Goal: Check status: Check status

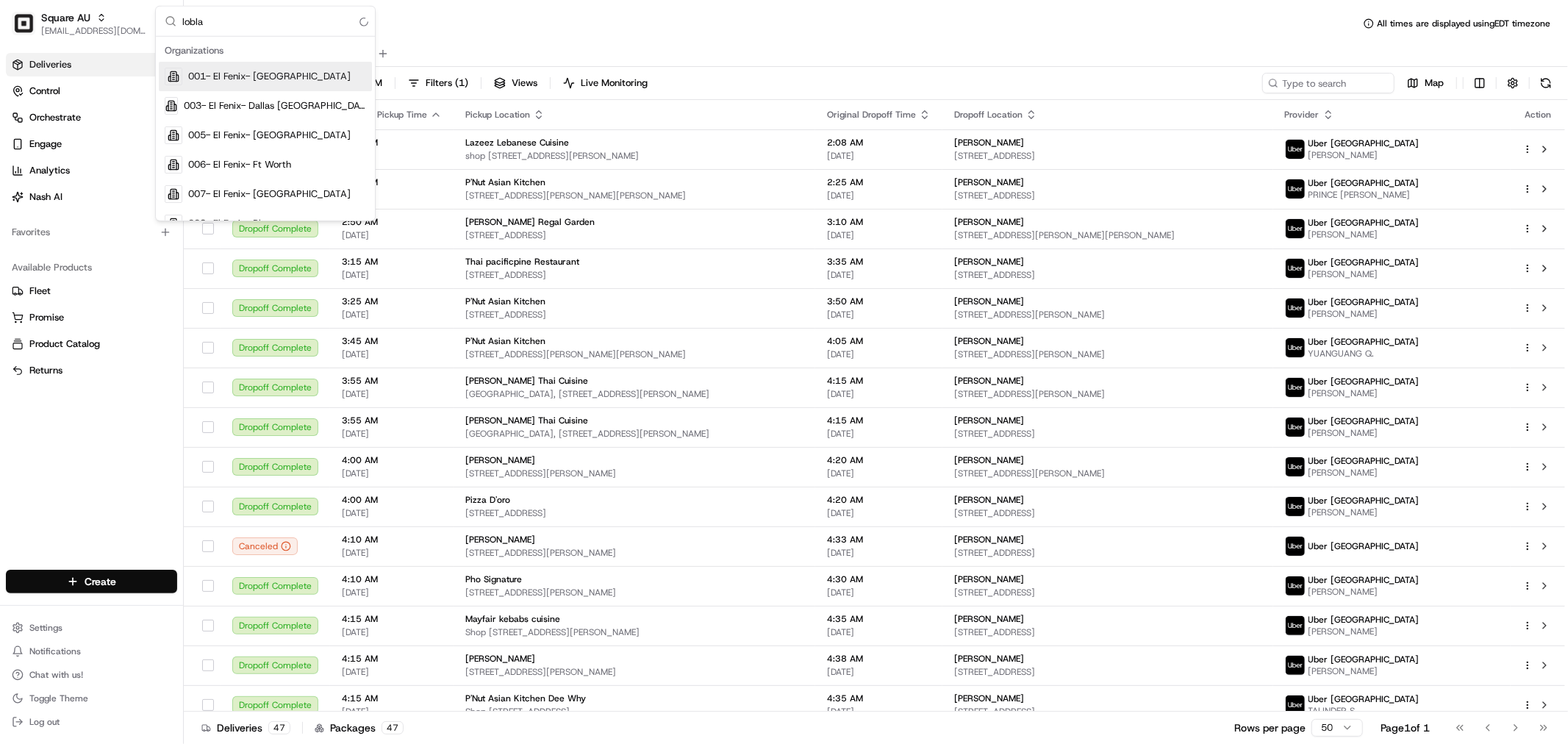
type input "loblaw"
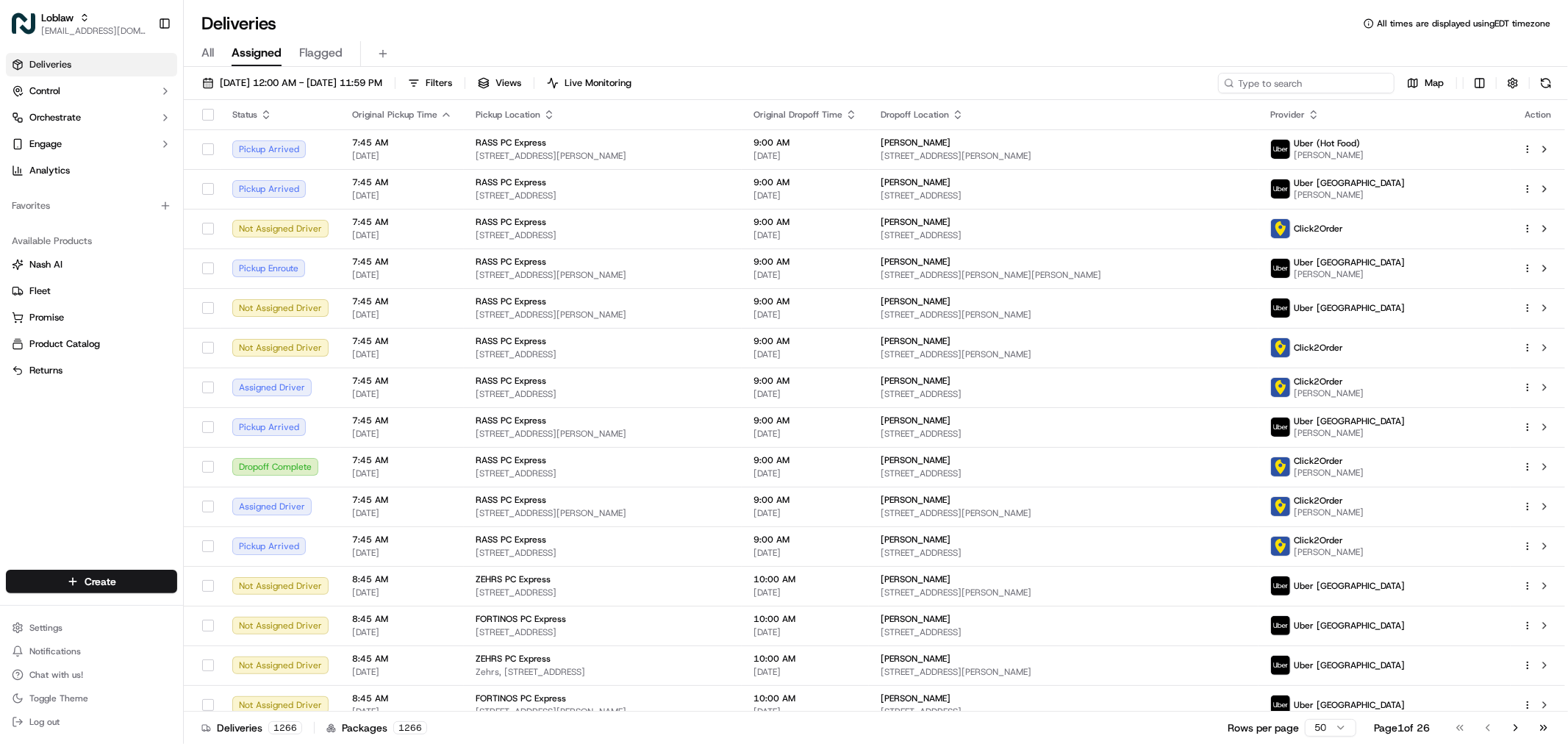
click at [1331, 85] on input at bounding box center [1306, 83] width 177 height 21
paste input "531900013877081"
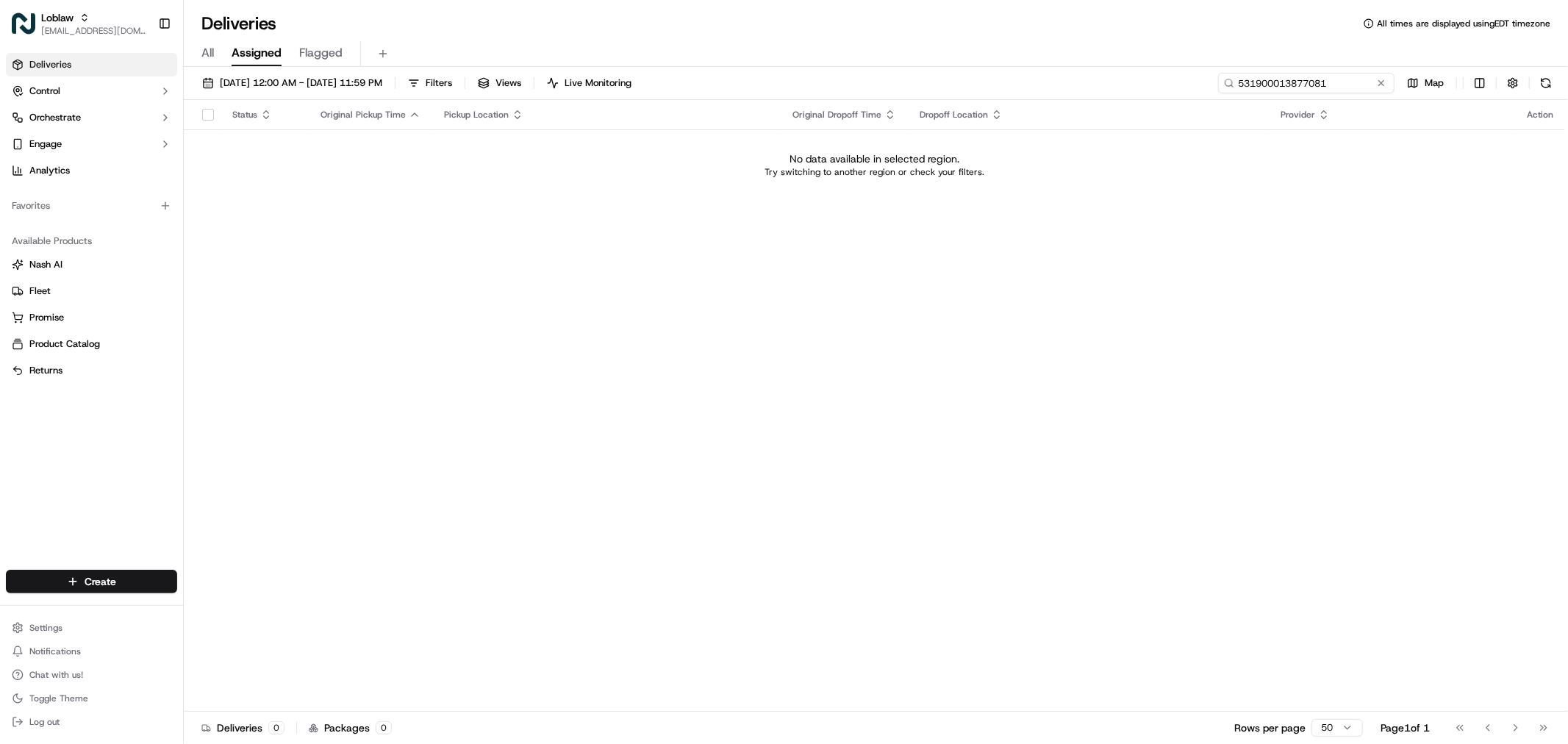
type input "531900013877081"
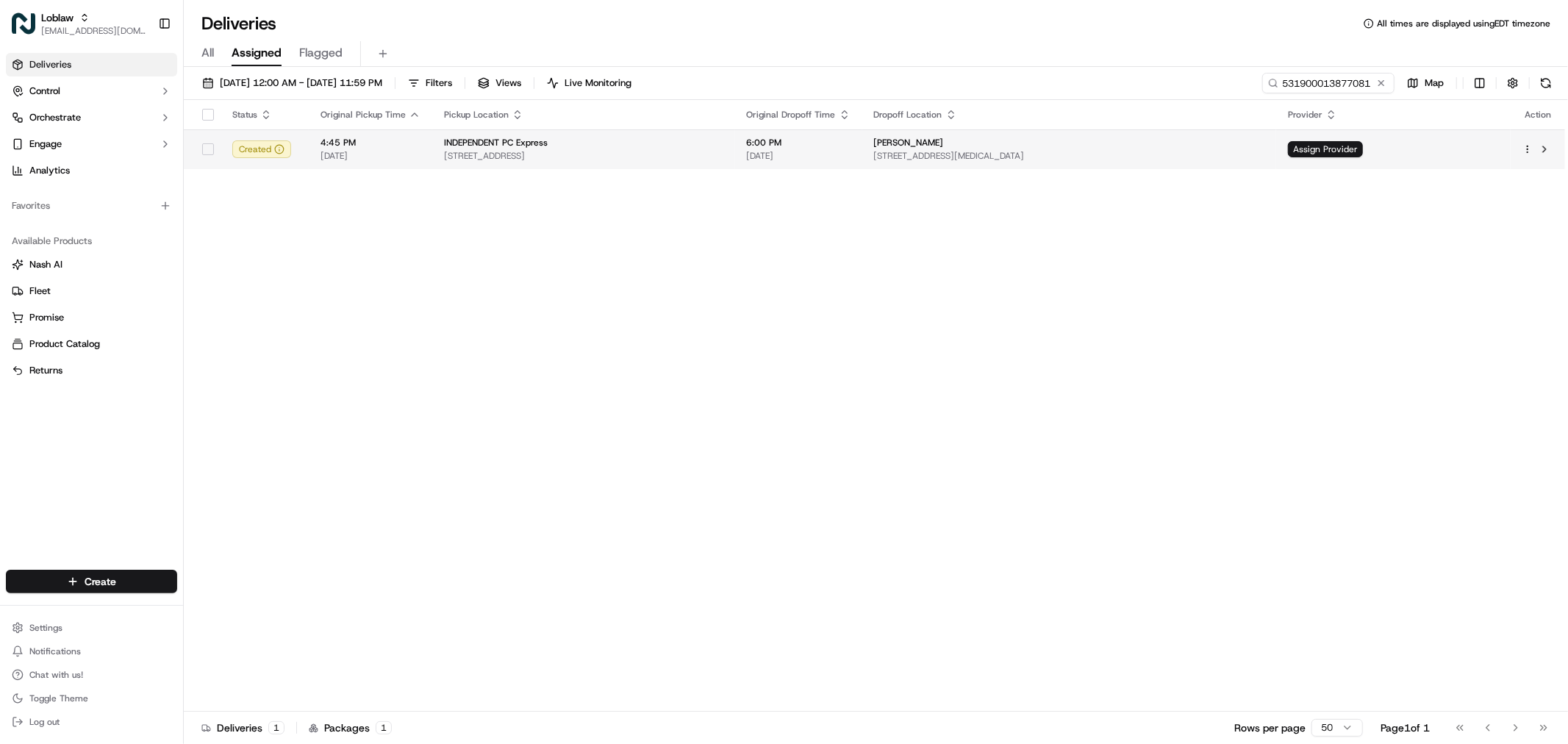
click at [1091, 142] on div "Jennifer MacLean" at bounding box center [1069, 142] width 391 height 12
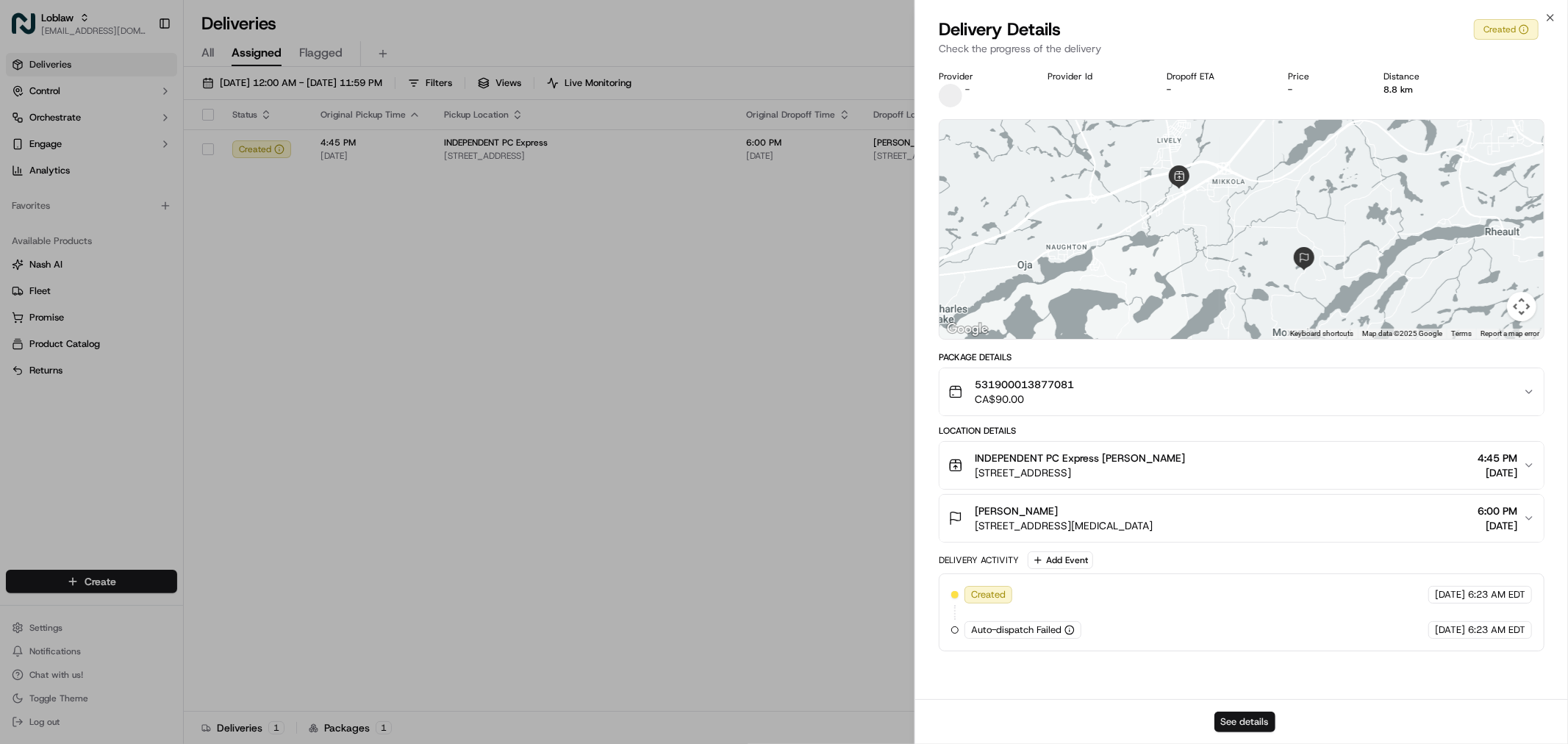
click at [1236, 717] on button "See details" at bounding box center [1245, 722] width 61 height 21
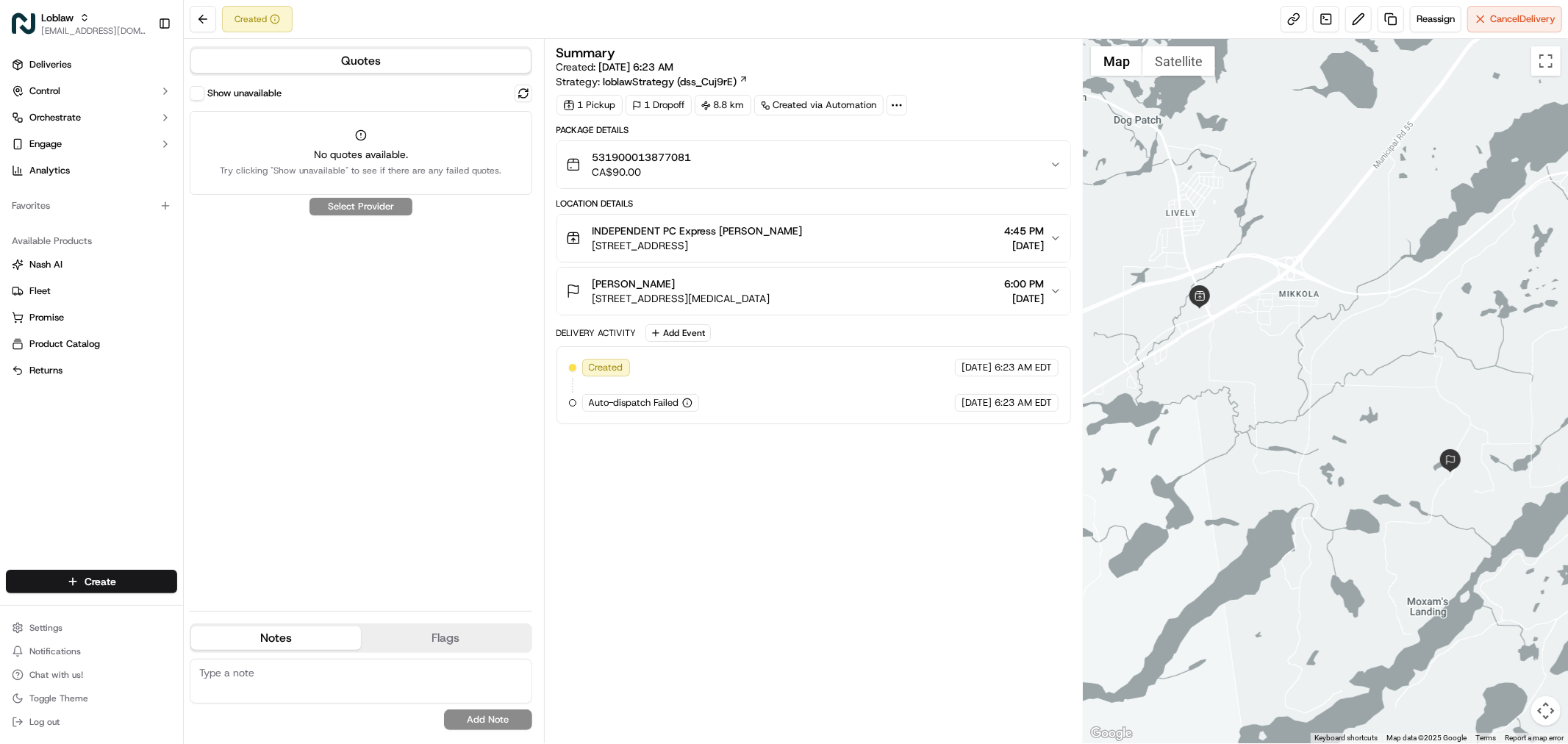
click at [197, 98] on button "Show unavailable" at bounding box center [197, 94] width 15 height 15
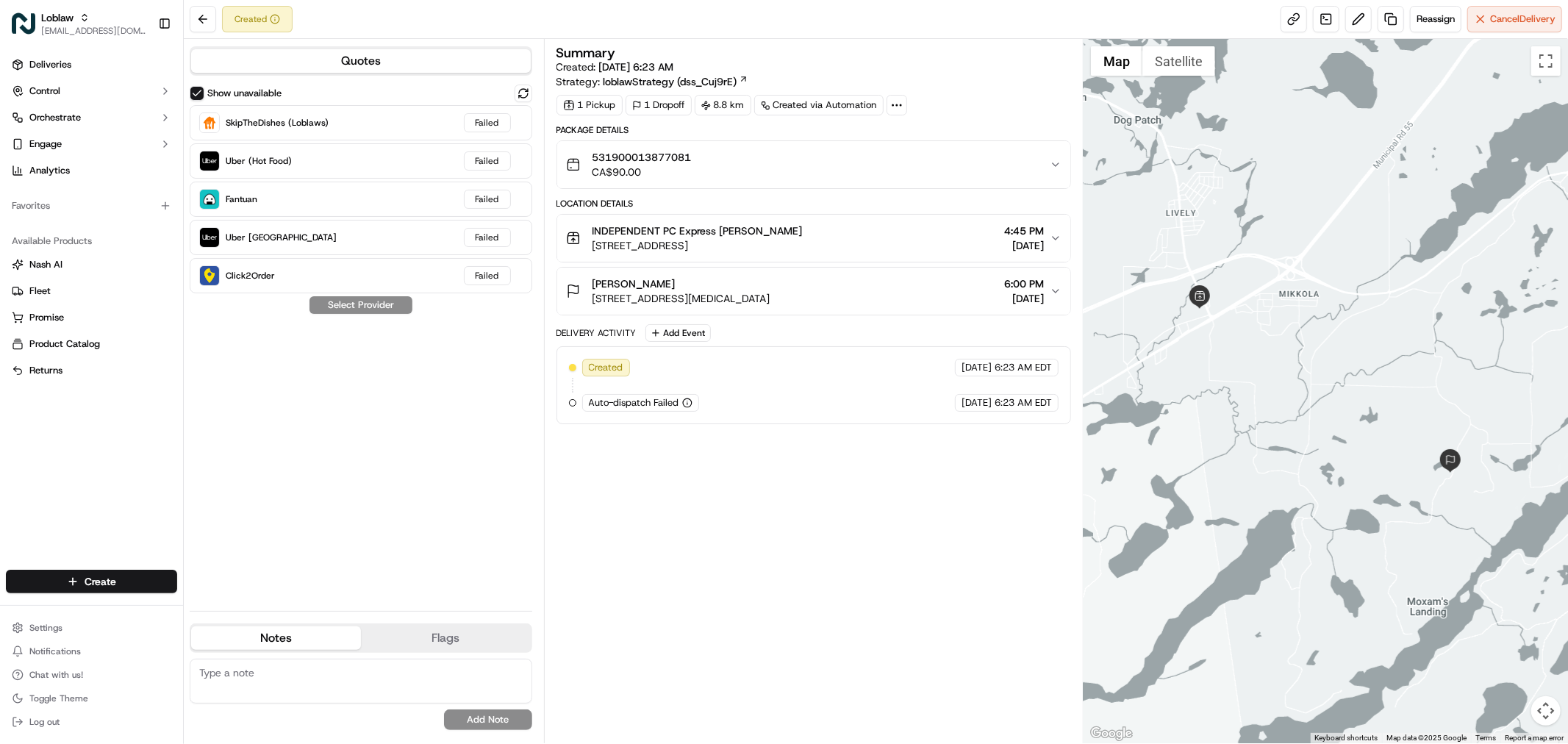
click at [517, 83] on div "Quotes Show unavailable SkipTheDishes (Loblaws) Failed Uber (Hot Food) Failed F…" at bounding box center [364, 391] width 361 height 704
click at [526, 97] on button at bounding box center [523, 94] width 18 height 18
click at [998, 173] on div "531900013877081 CA$90.00" at bounding box center [808, 165] width 484 height 29
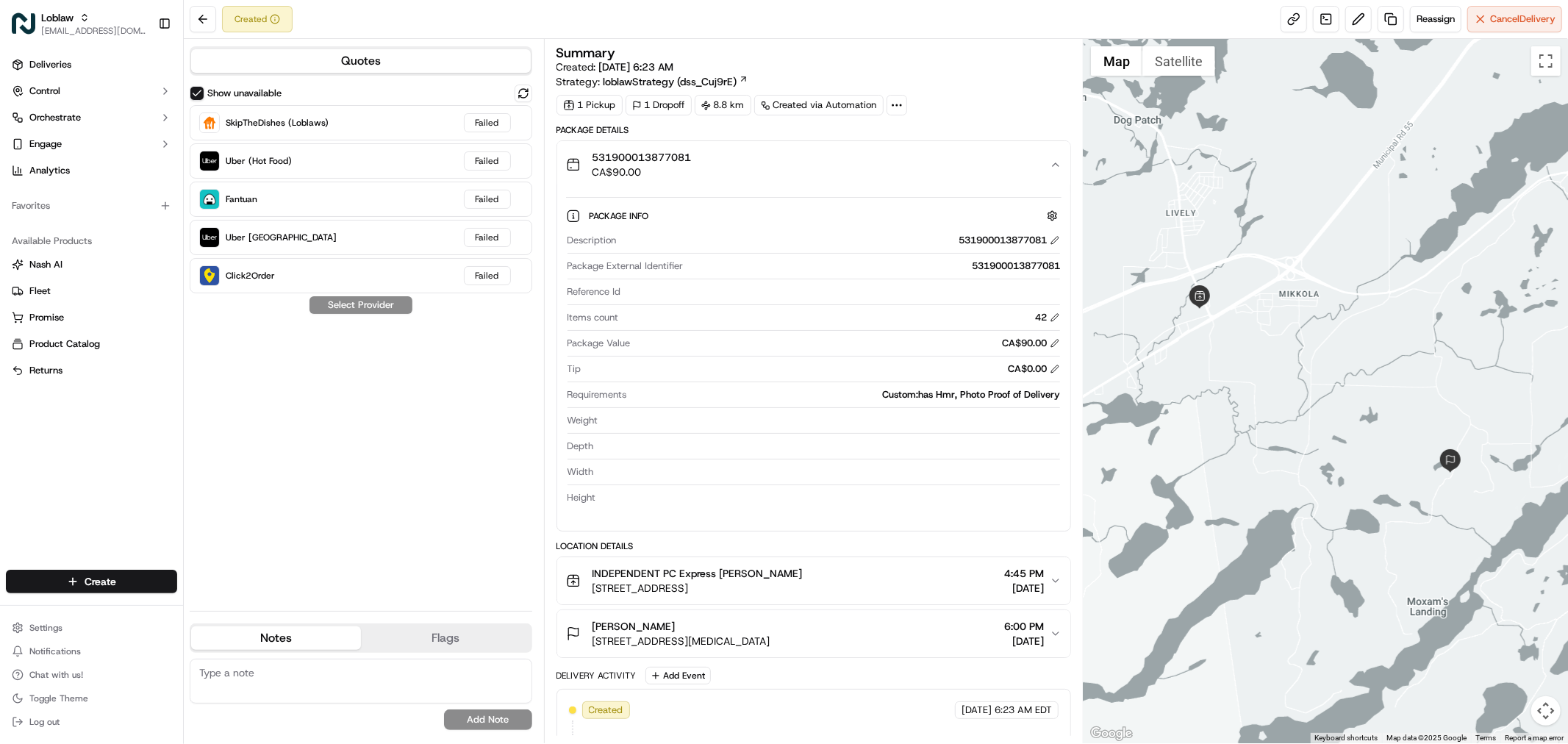
click at [1056, 170] on icon "button" at bounding box center [1055, 165] width 12 height 12
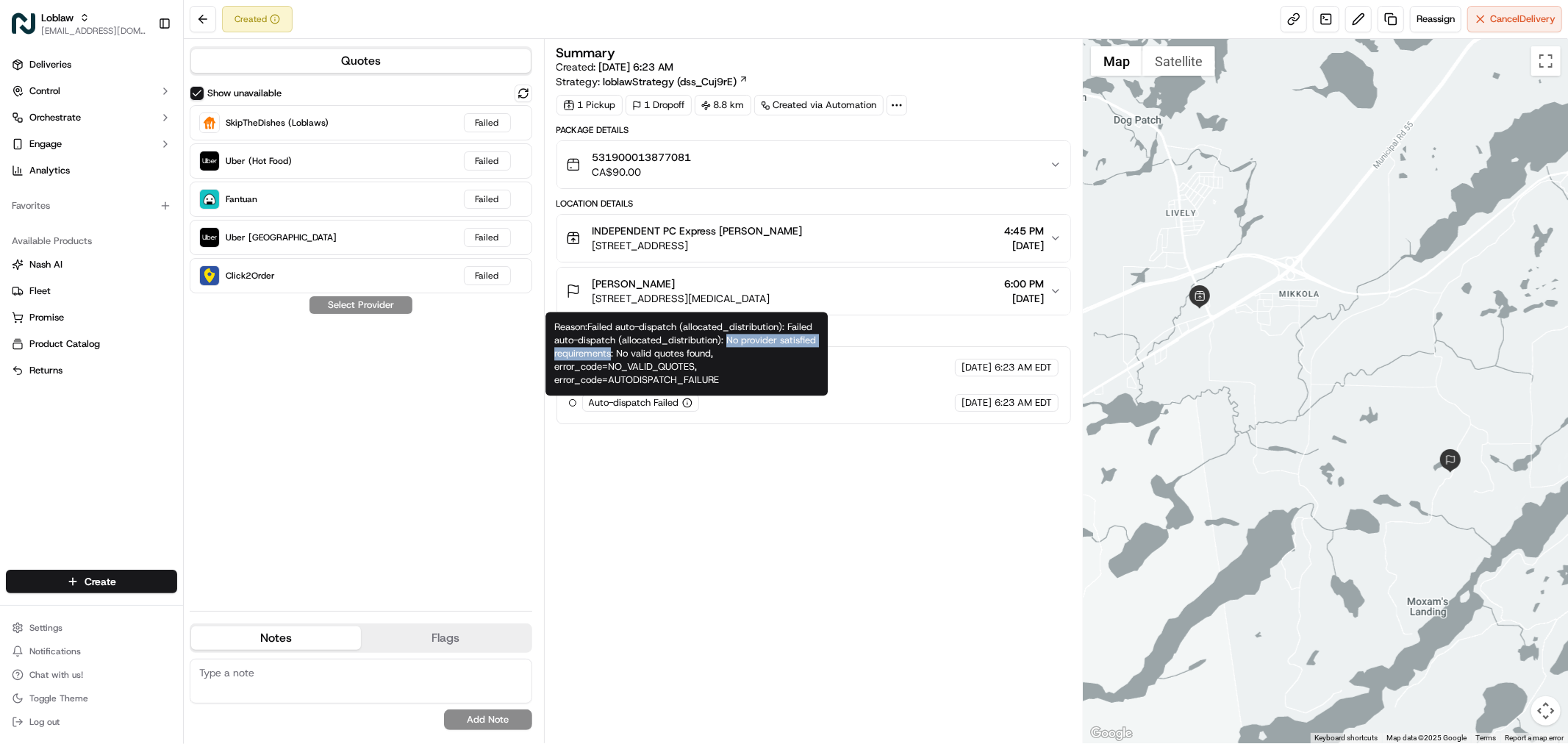
drag, startPoint x: 724, startPoint y: 336, endPoint x: 609, endPoint y: 353, distance: 116.2
click at [609, 353] on div "Reason: Failed auto-dispatch (allocated_distribution): Failed auto-dispatch (al…" at bounding box center [686, 353] width 282 height 84
copy div "No provider satisfied requirements"
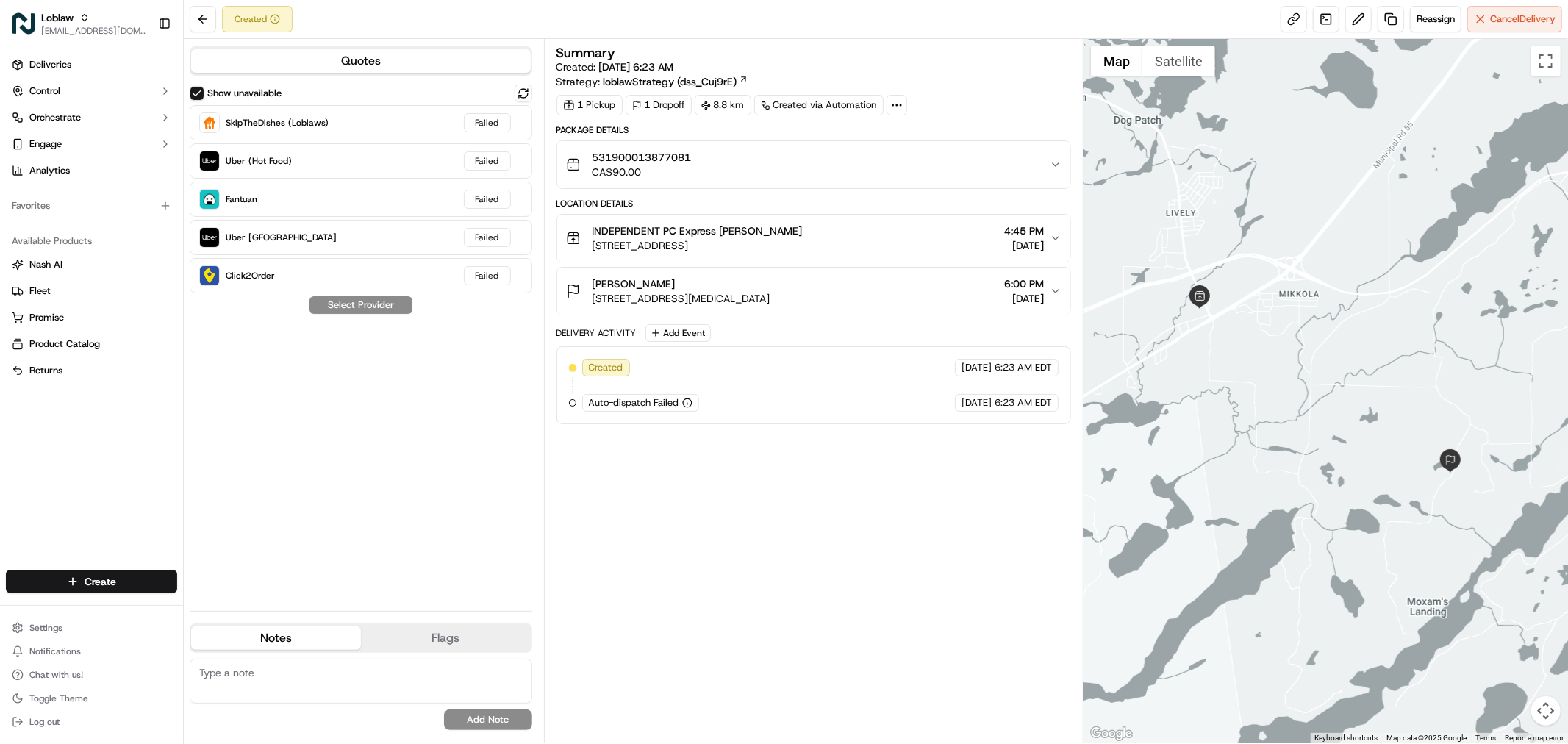
click at [1013, 145] on button "531900013877081 CA$90.00" at bounding box center [814, 165] width 513 height 47
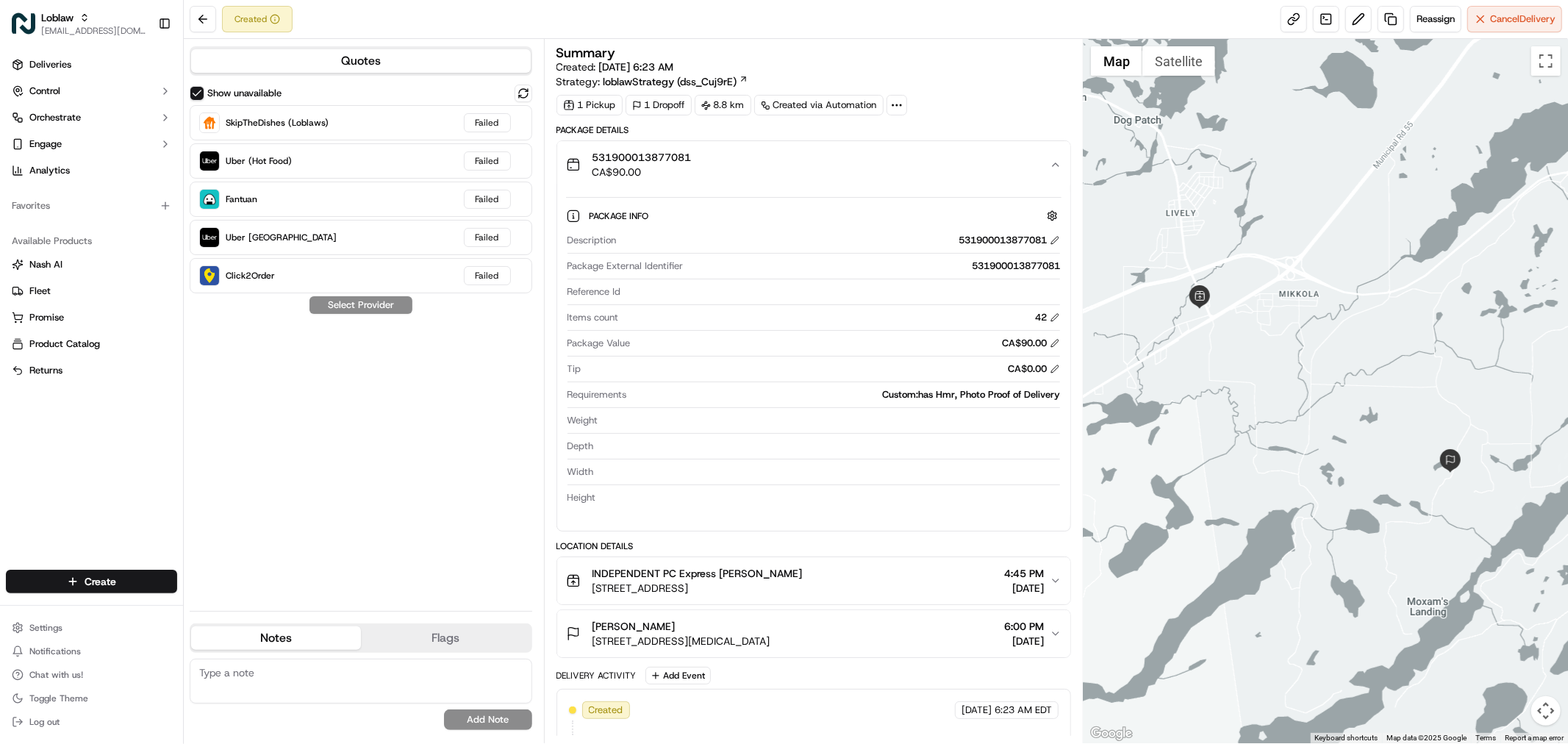
click at [1003, 169] on div "531900013877081 CA$90.00" at bounding box center [808, 165] width 484 height 29
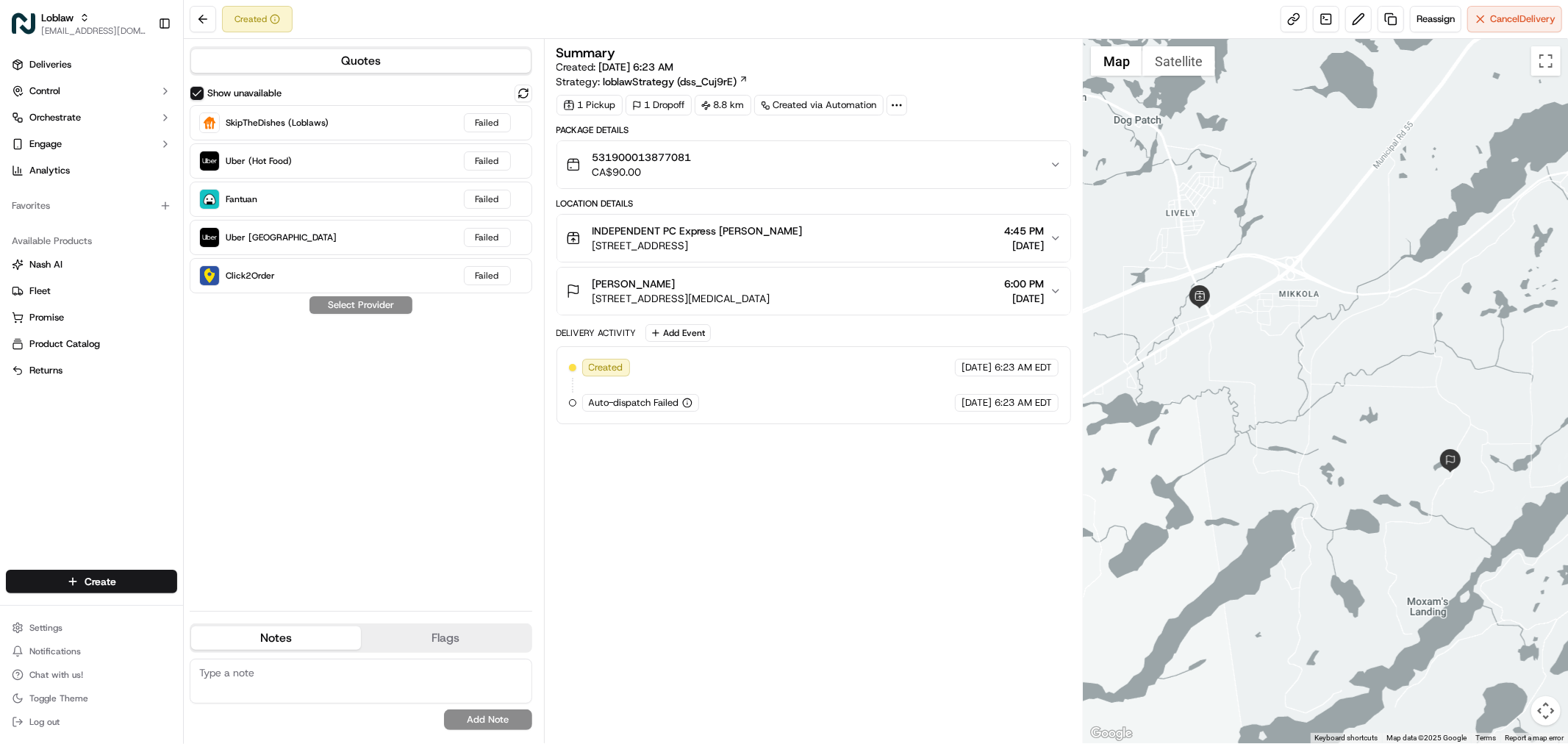
click at [1040, 236] on span "4:45 PM" at bounding box center [1024, 231] width 40 height 15
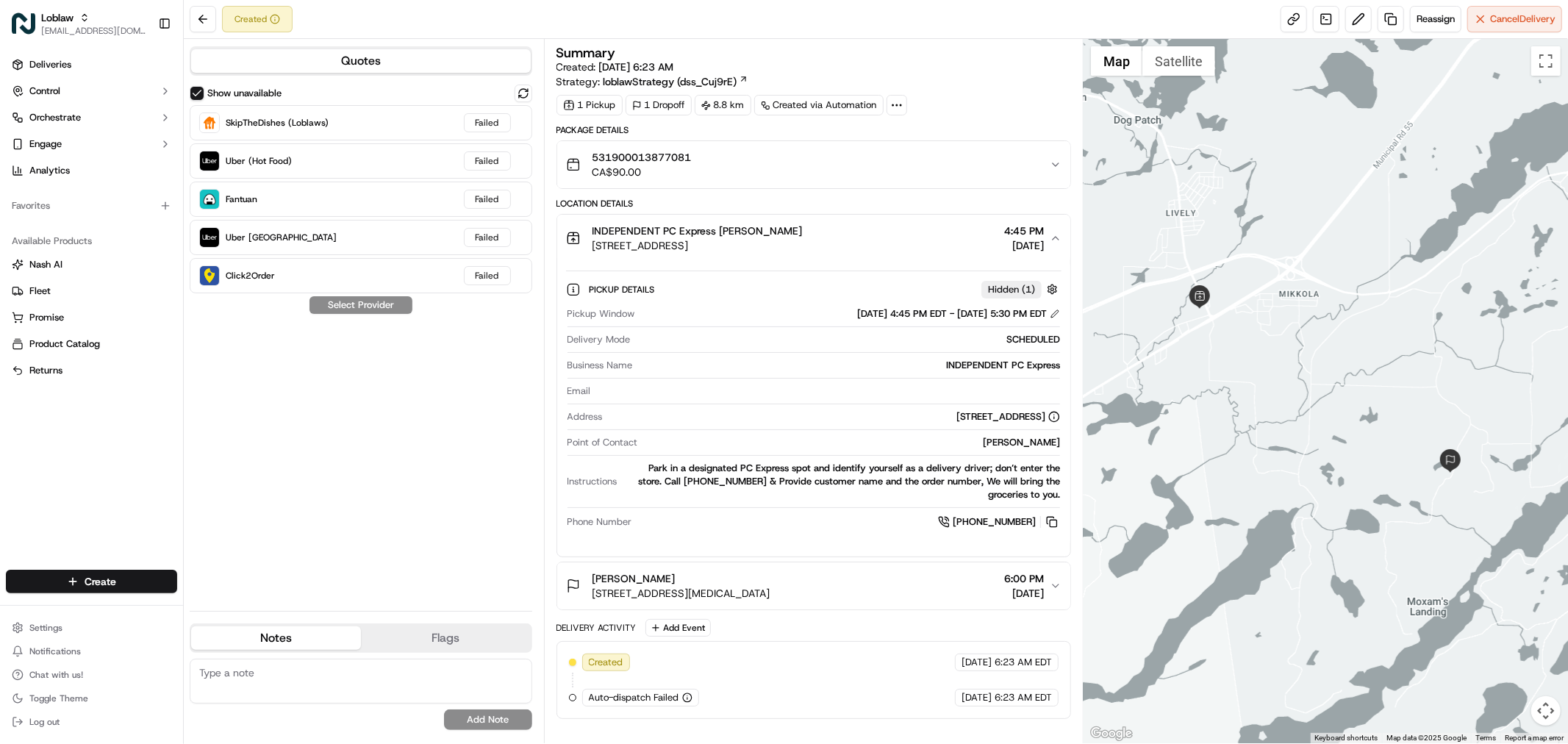
click at [1056, 245] on button "INDEPENDENT PC Express Jennifer MacLean 65 Regional Rd 24 #24, Lively, ON P3Y 1…" at bounding box center [814, 238] width 513 height 47
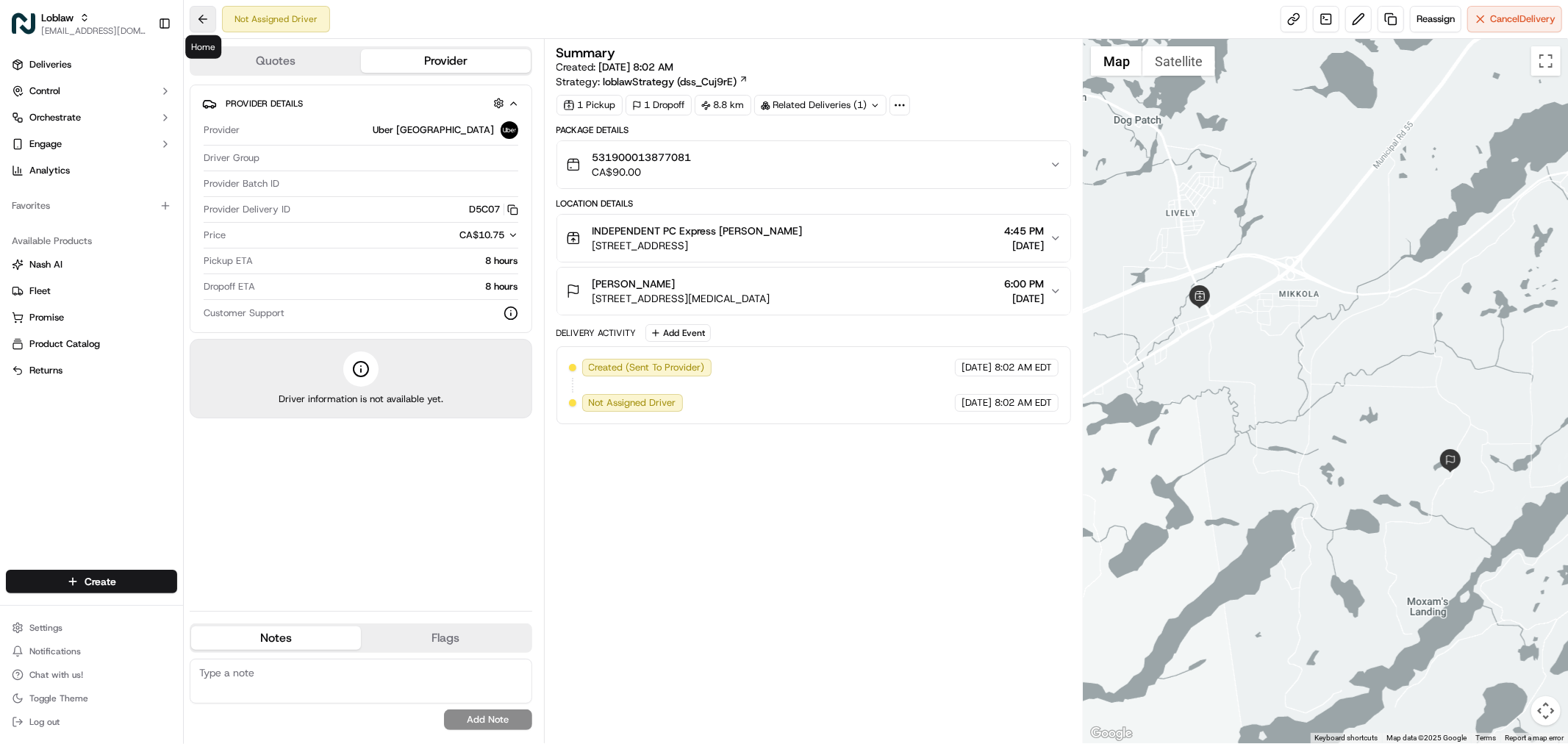
click at [204, 21] on button at bounding box center [202, 19] width 27 height 27
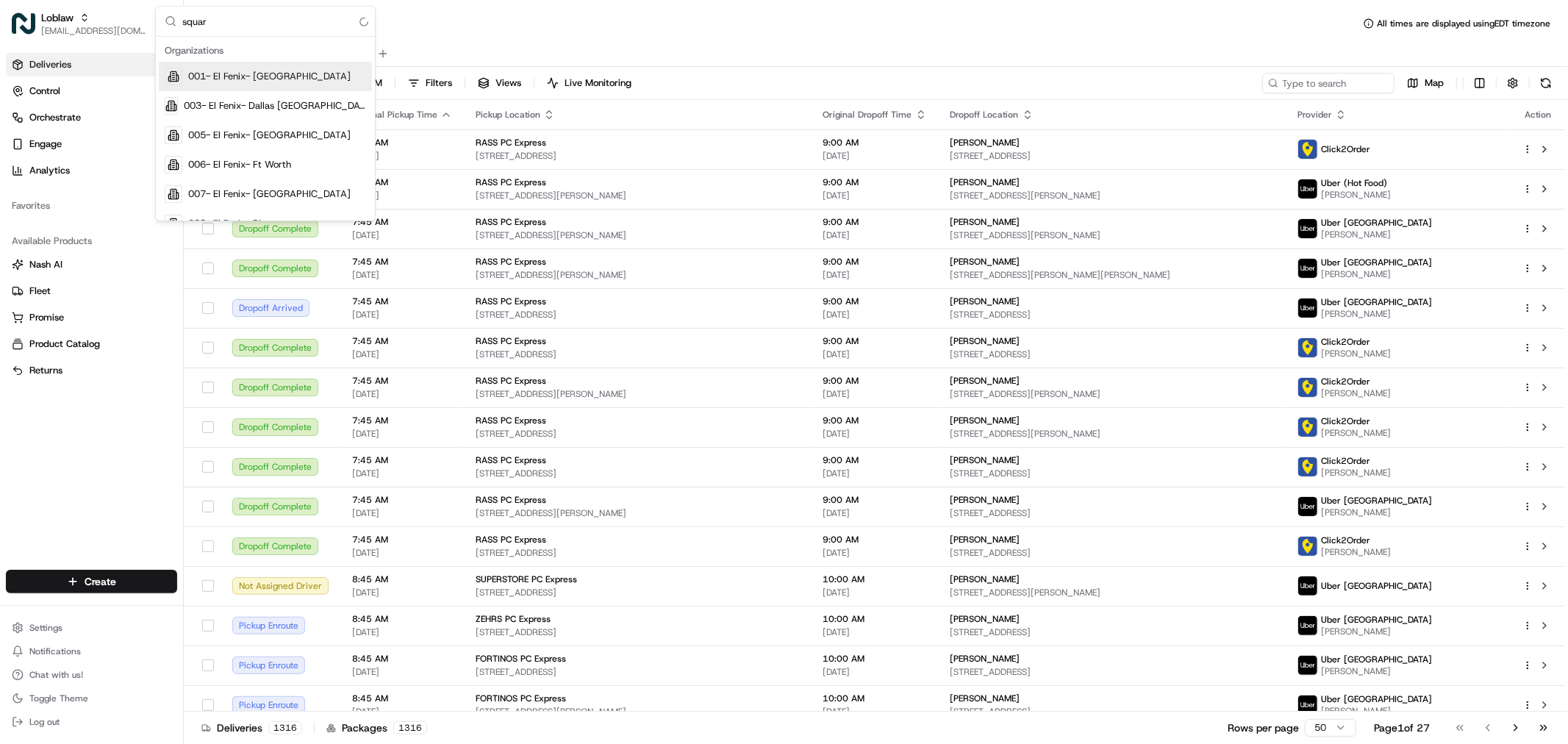
type input "square"
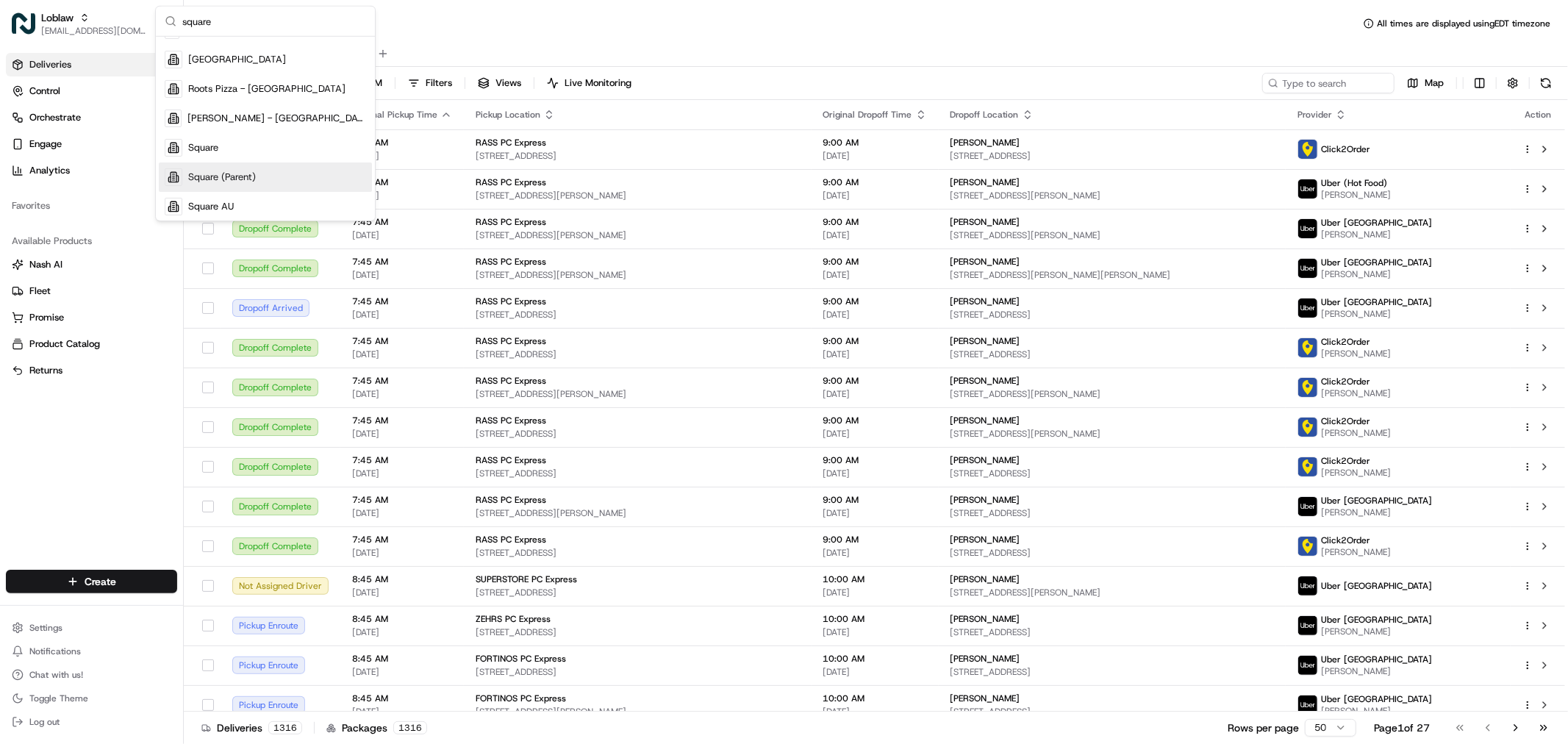
scroll to position [223, 0]
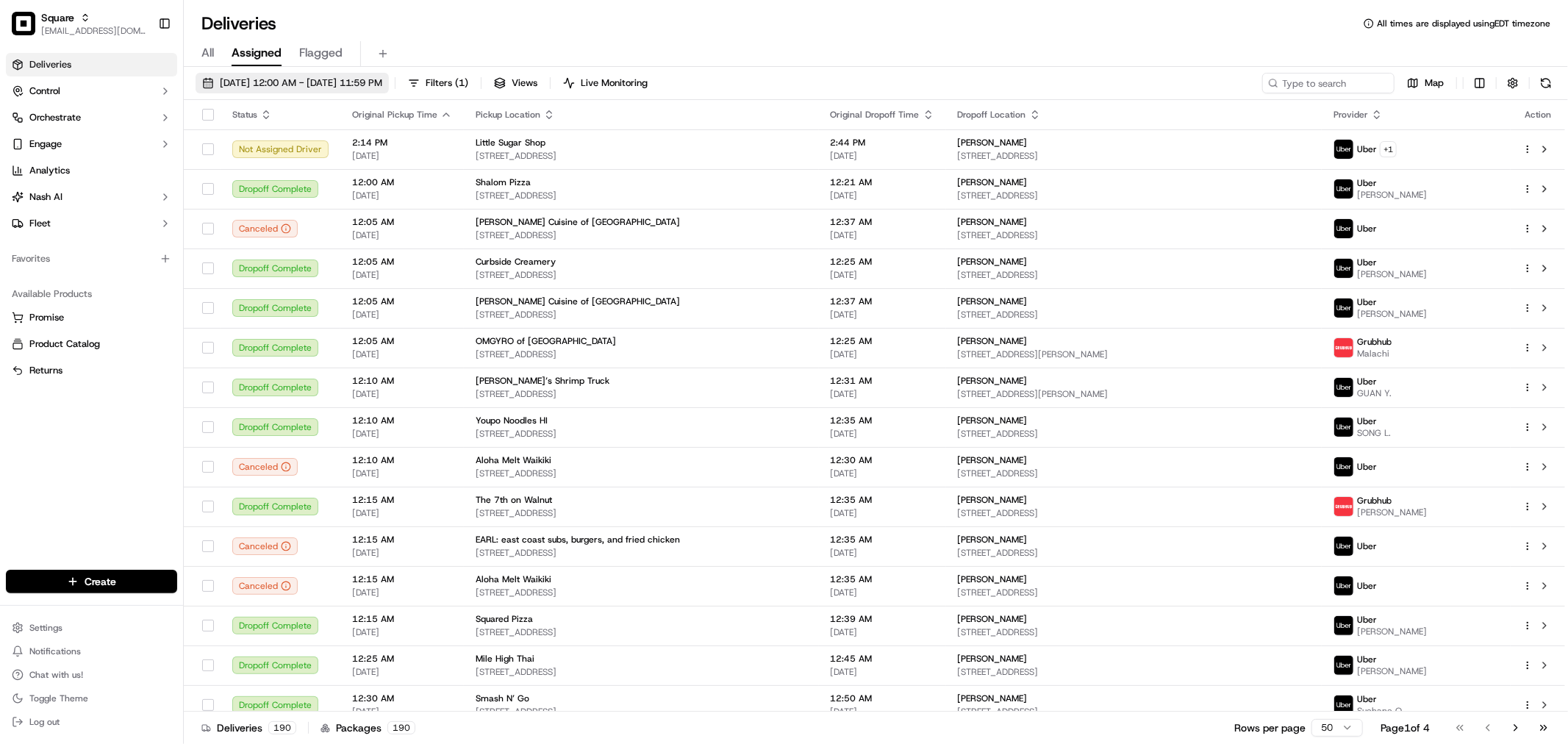
click at [244, 84] on span "09/21/2025 12:00 AM - 09/21/2025 11:59 PM" at bounding box center [300, 83] width 162 height 13
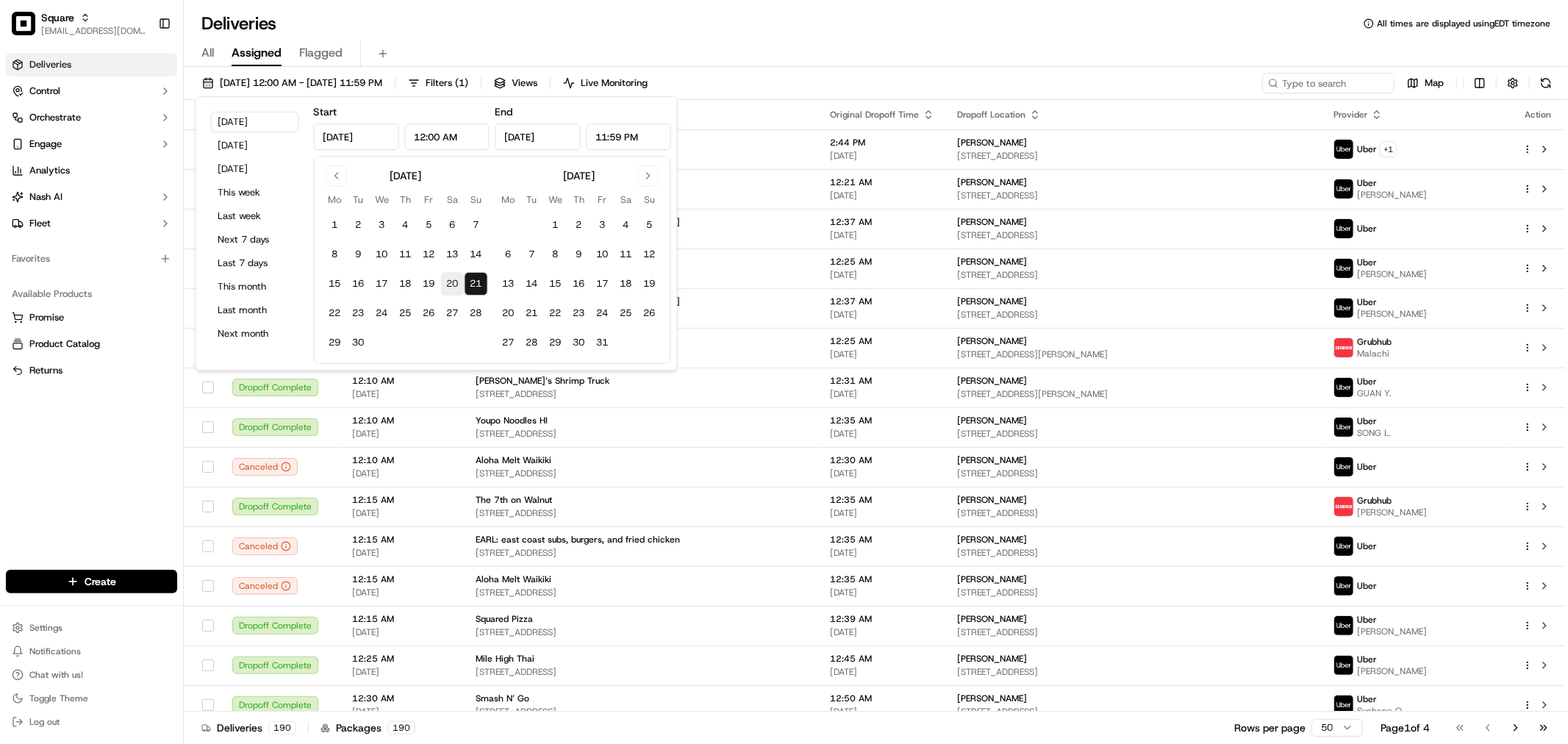
click at [449, 286] on button "20" at bounding box center [452, 283] width 23 height 23
type input "Sep 20, 2025"
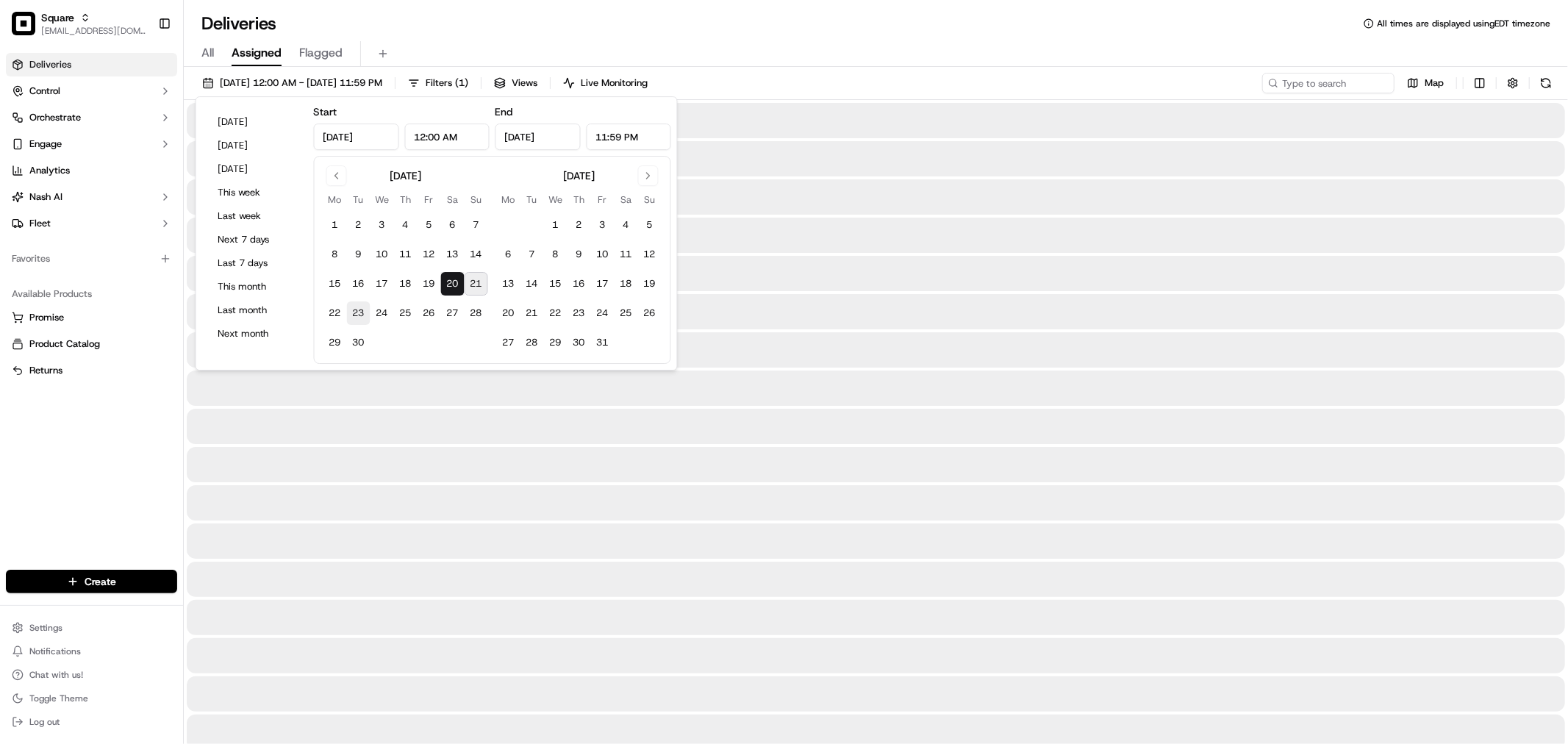
click at [350, 311] on button "23" at bounding box center [358, 313] width 23 height 23
type input "Sep 23, 2025"
click at [1009, 12] on div "Deliveries All times are displayed using EDT timezone" at bounding box center [876, 23] width 1384 height 23
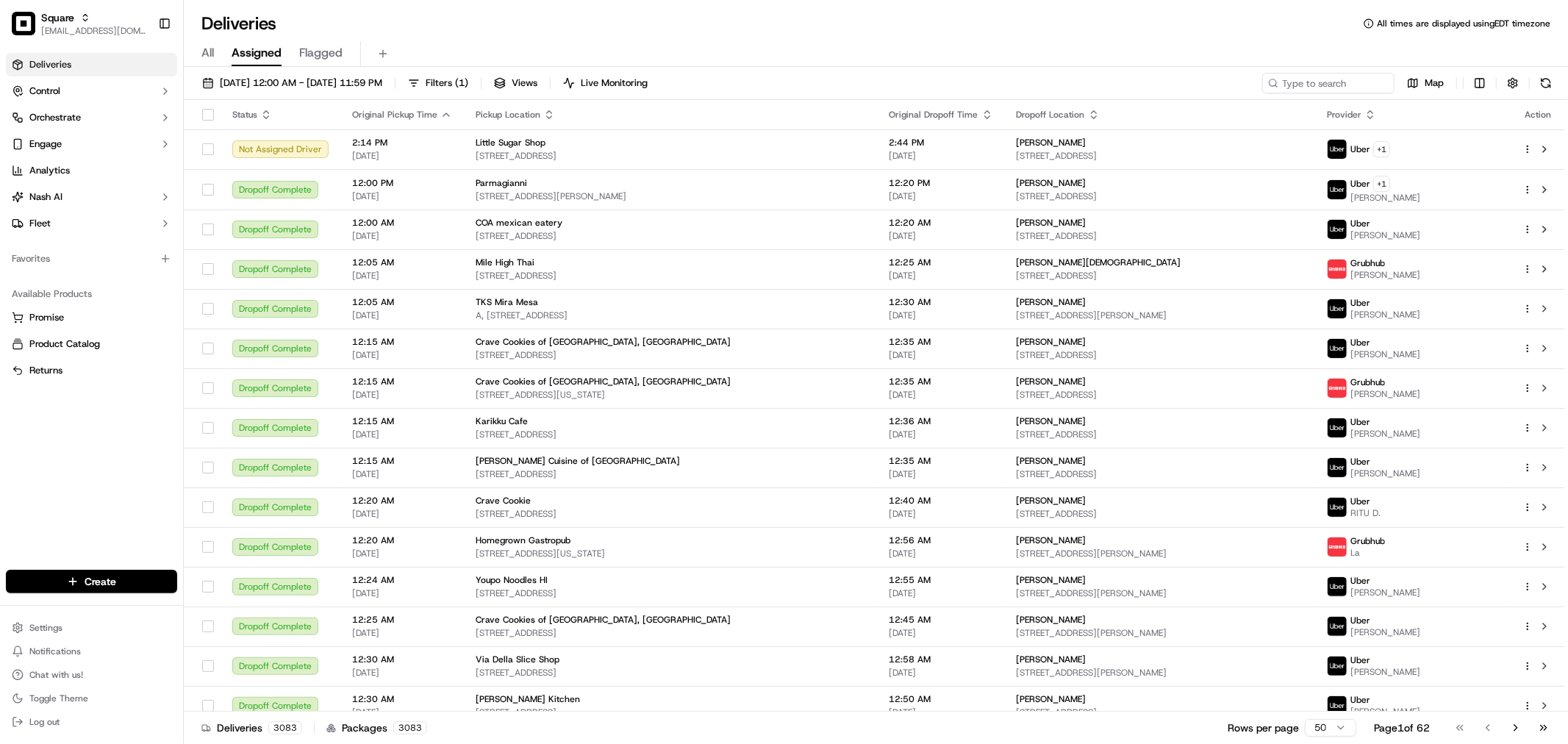
click at [1015, 21] on div "Deliveries All times are displayed using EDT timezone" at bounding box center [876, 23] width 1384 height 23
click at [393, 98] on div "09/20/2025 12:00 AM - 09/23/2025 11:59 PM Filters ( 1 ) Views Live Monitoring M…" at bounding box center [876, 407] width 1384 height 680
drag, startPoint x: 402, startPoint y: 79, endPoint x: 564, endPoint y: 24, distance: 171.1
click at [564, 24] on div "Deliveries All times are displayed using EDT timezone" at bounding box center [876, 23] width 1384 height 23
click at [364, 79] on span "09/20/2025 12:00 AM - 09/23/2025 11:59 PM" at bounding box center [300, 83] width 162 height 13
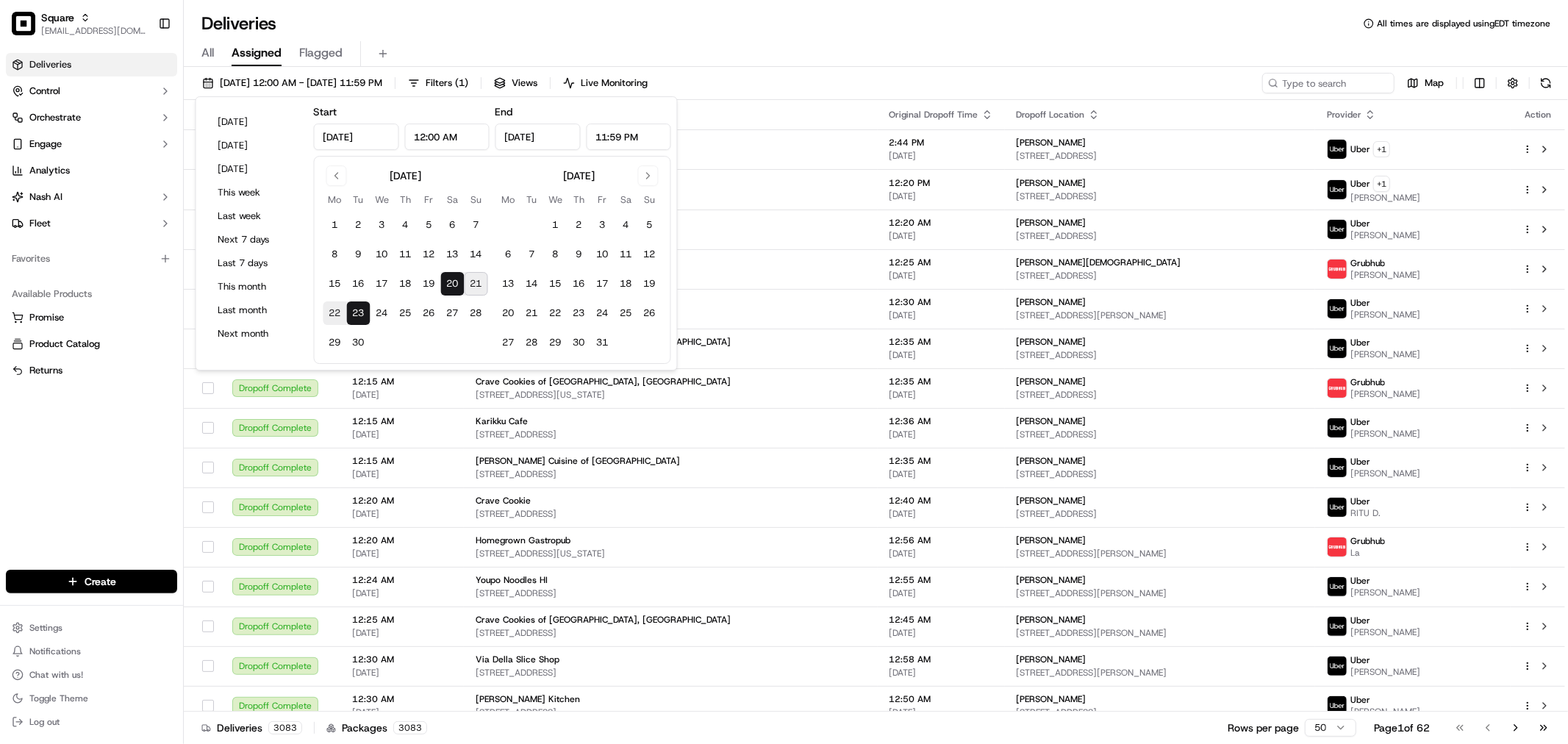
click at [774, 31] on div "Deliveries All times are displayed using EDT timezone" at bounding box center [876, 23] width 1384 height 23
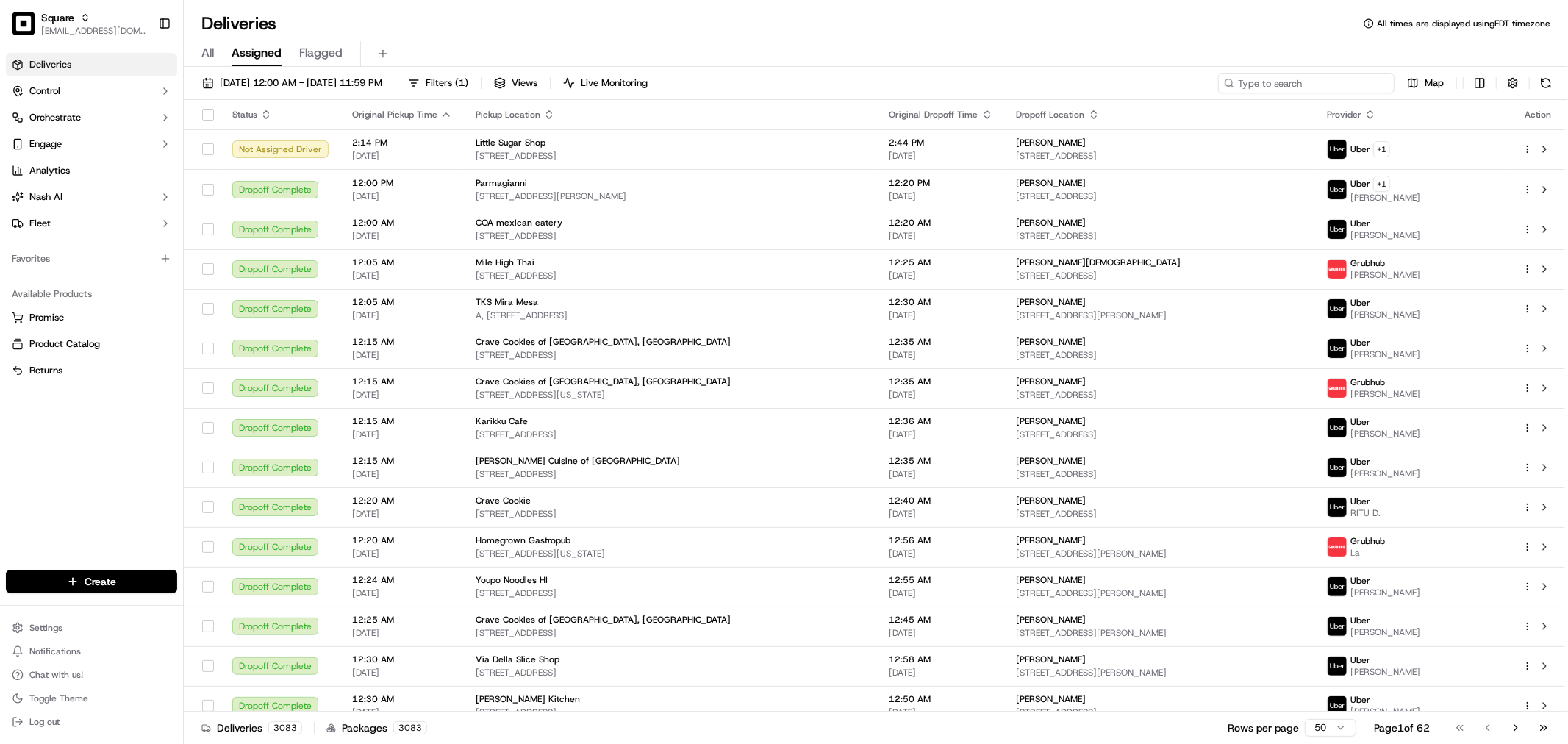
click at [1303, 79] on input at bounding box center [1306, 83] width 177 height 21
click at [1323, 81] on input at bounding box center [1306, 83] width 177 height 21
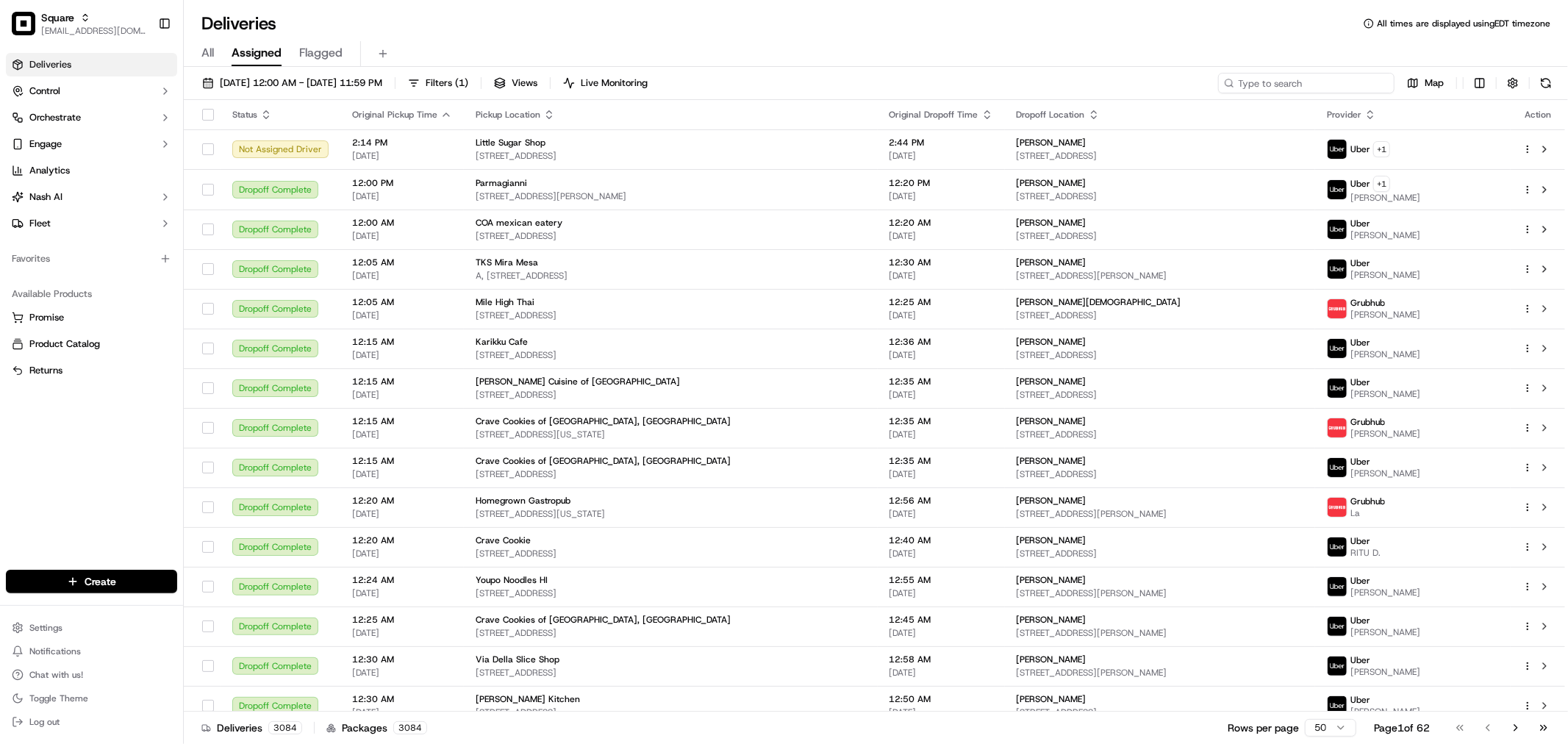
click at [1358, 79] on input at bounding box center [1306, 83] width 177 height 21
paste input "montana"
type input "montana"
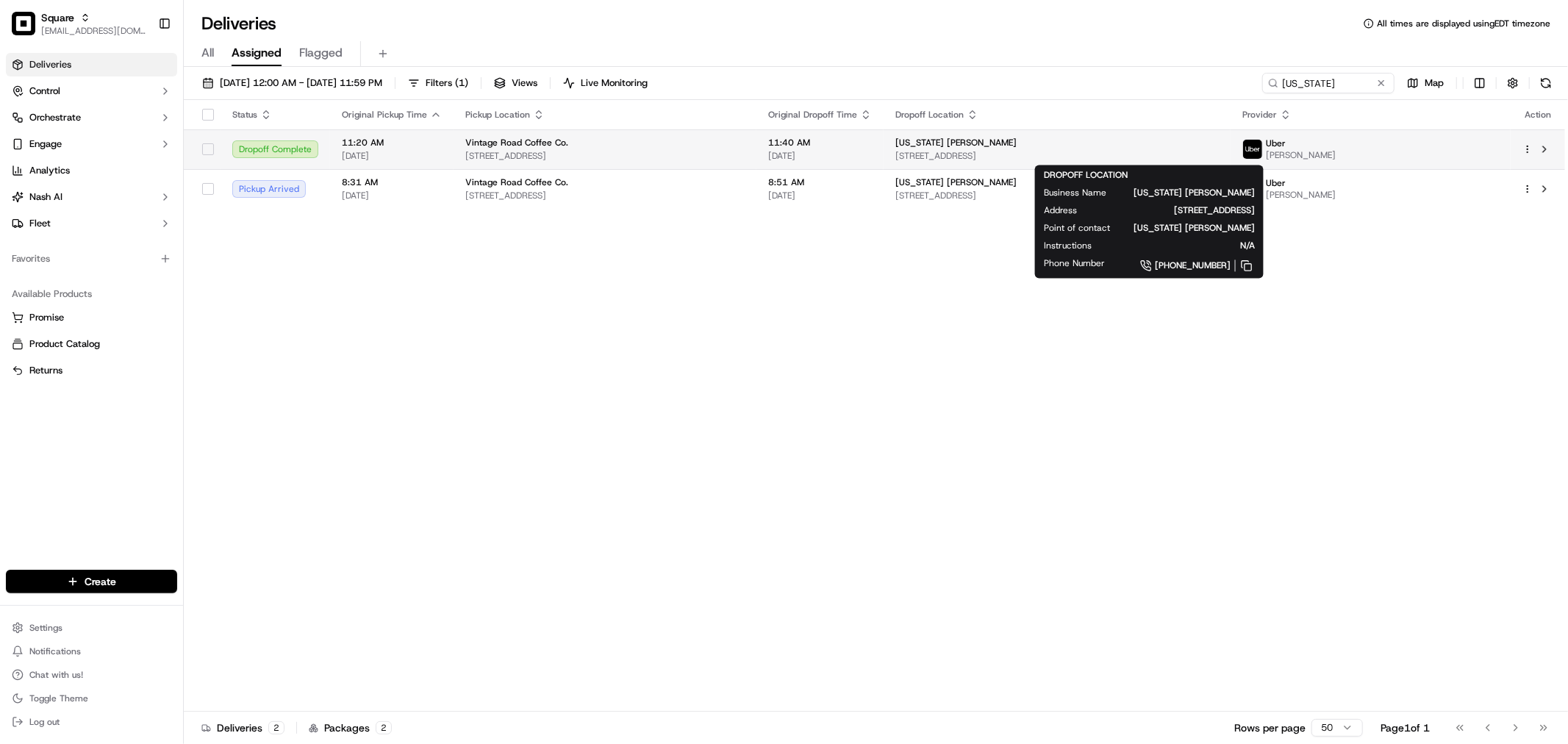
click at [1040, 161] on span "3107 155th Cir, Urbandale, IA 50323, USA" at bounding box center [1057, 156] width 323 height 12
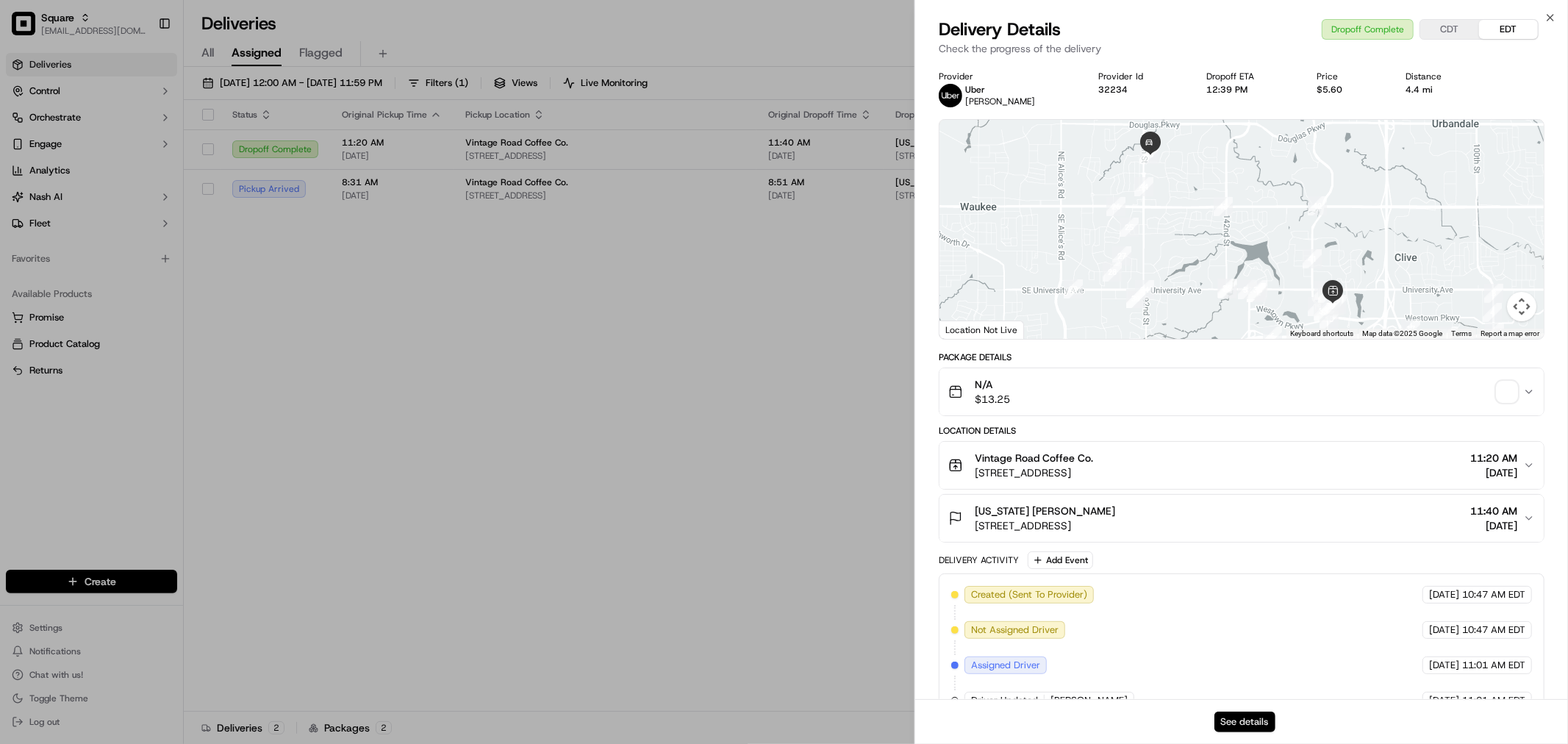
click at [1239, 721] on button "See details" at bounding box center [1245, 722] width 61 height 21
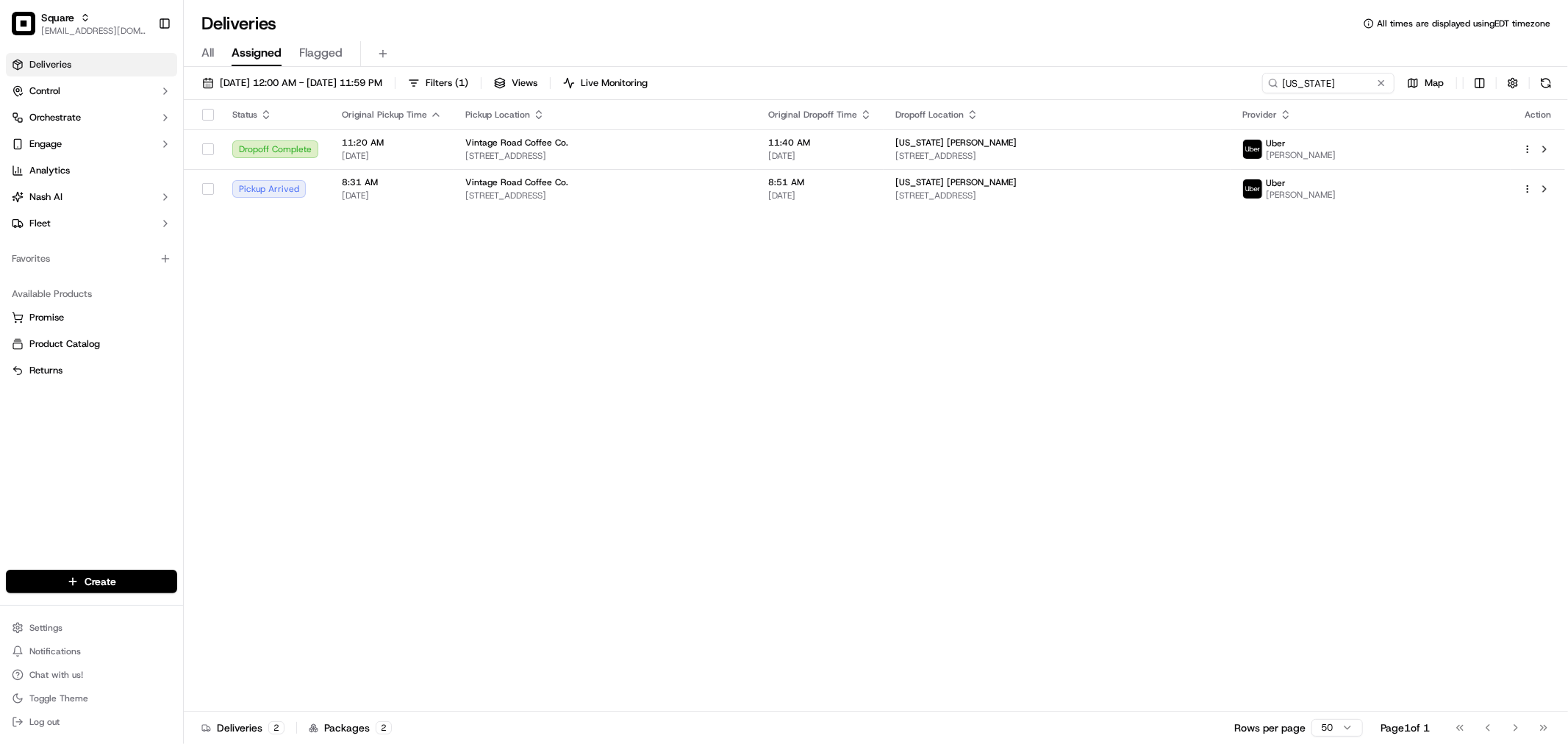
click at [744, 194] on span "1755 59th Pl, West Des Moines, IA 50266, USA" at bounding box center [605, 195] width 279 height 12
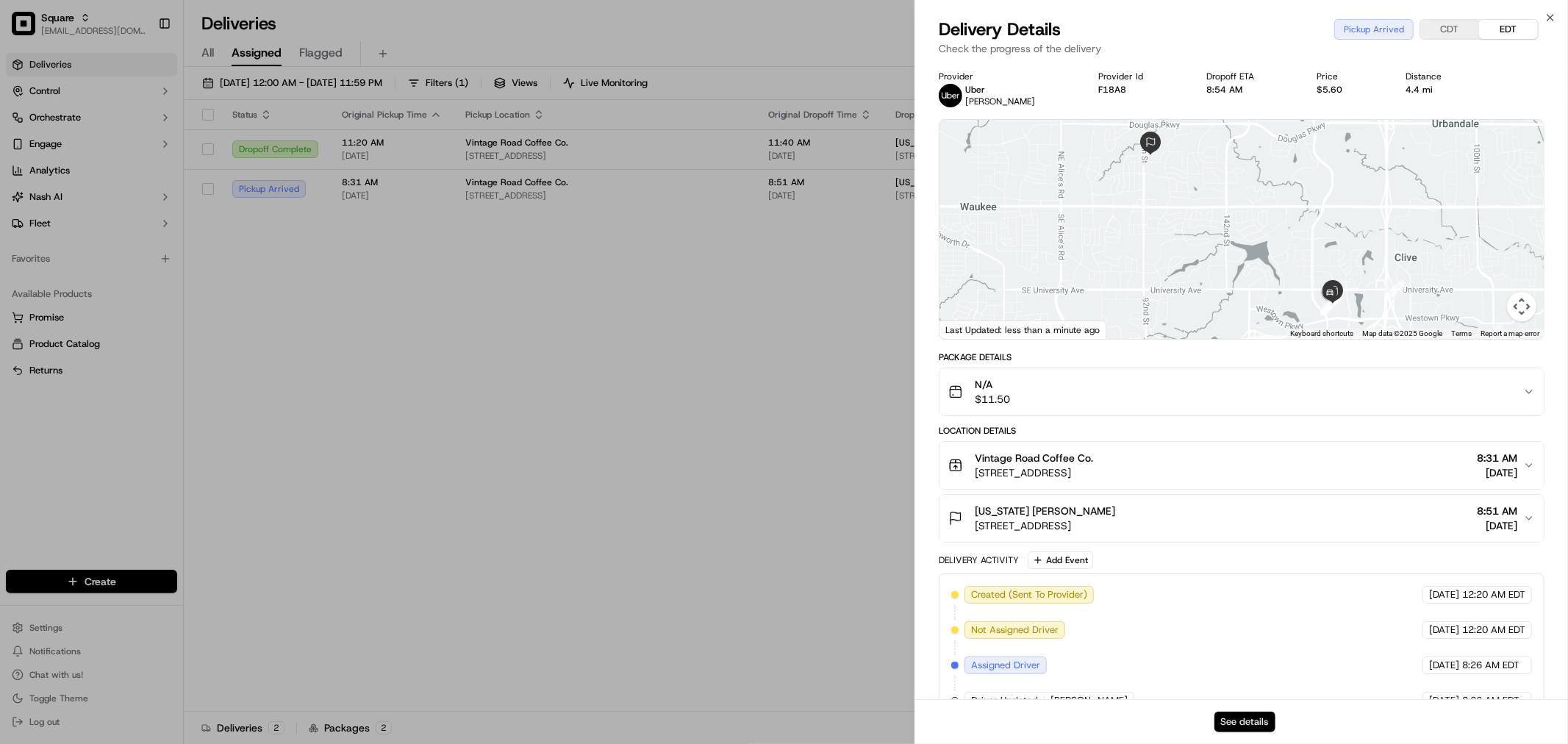
click at [1244, 714] on button "See details" at bounding box center [1245, 722] width 61 height 21
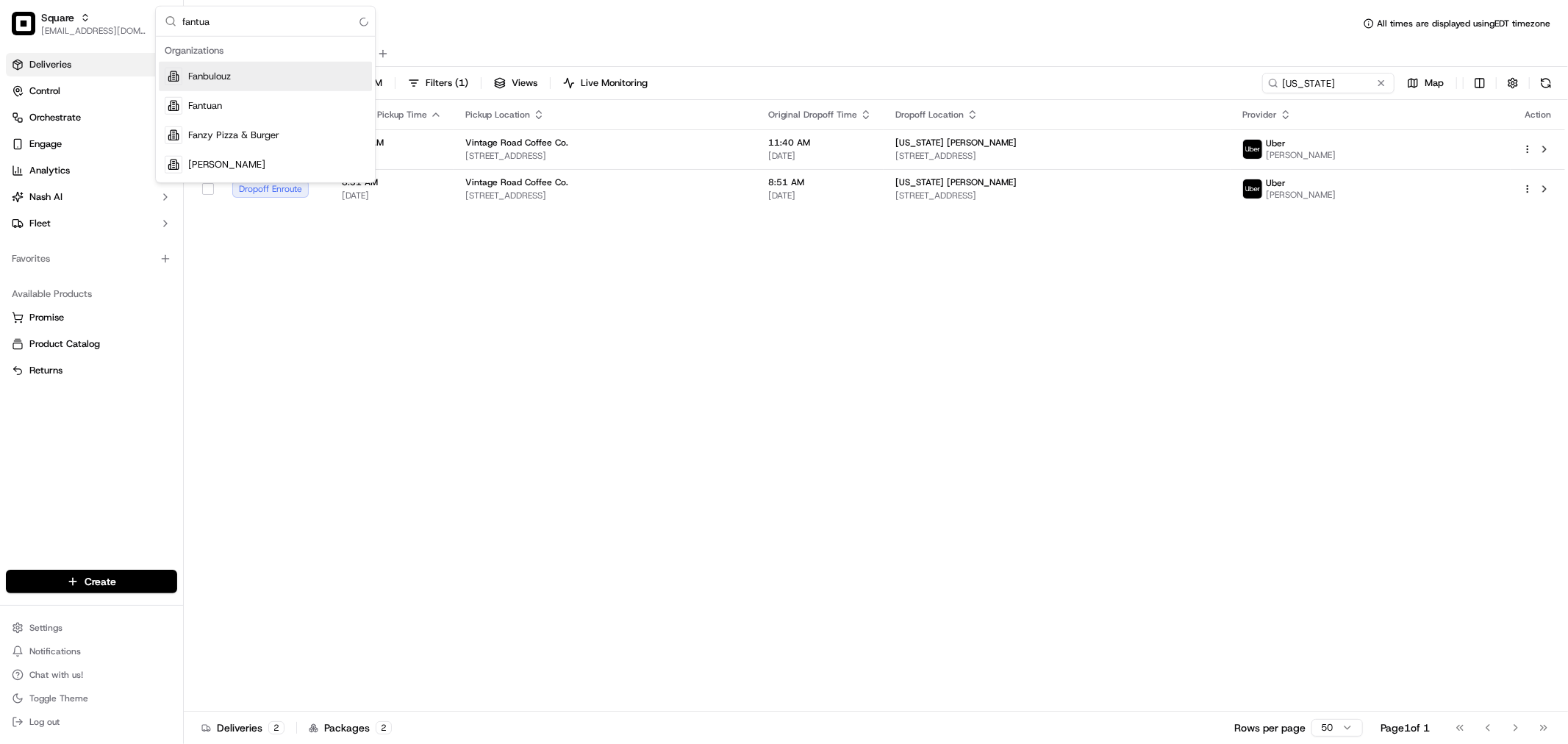
type input "fantuan"
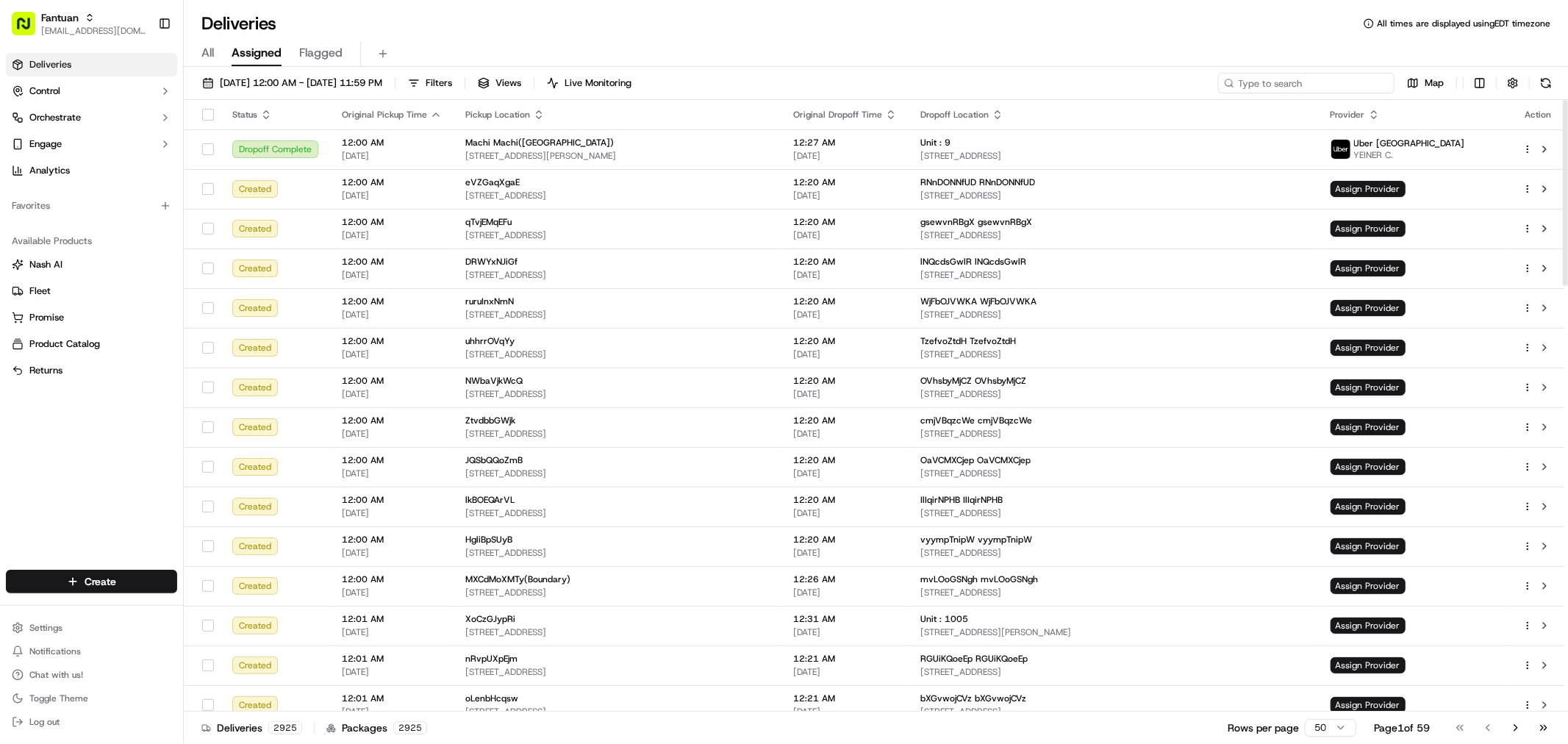
click at [1280, 84] on input at bounding box center [1306, 83] width 177 height 21
paste input "F3A22"
type input "F3A22"
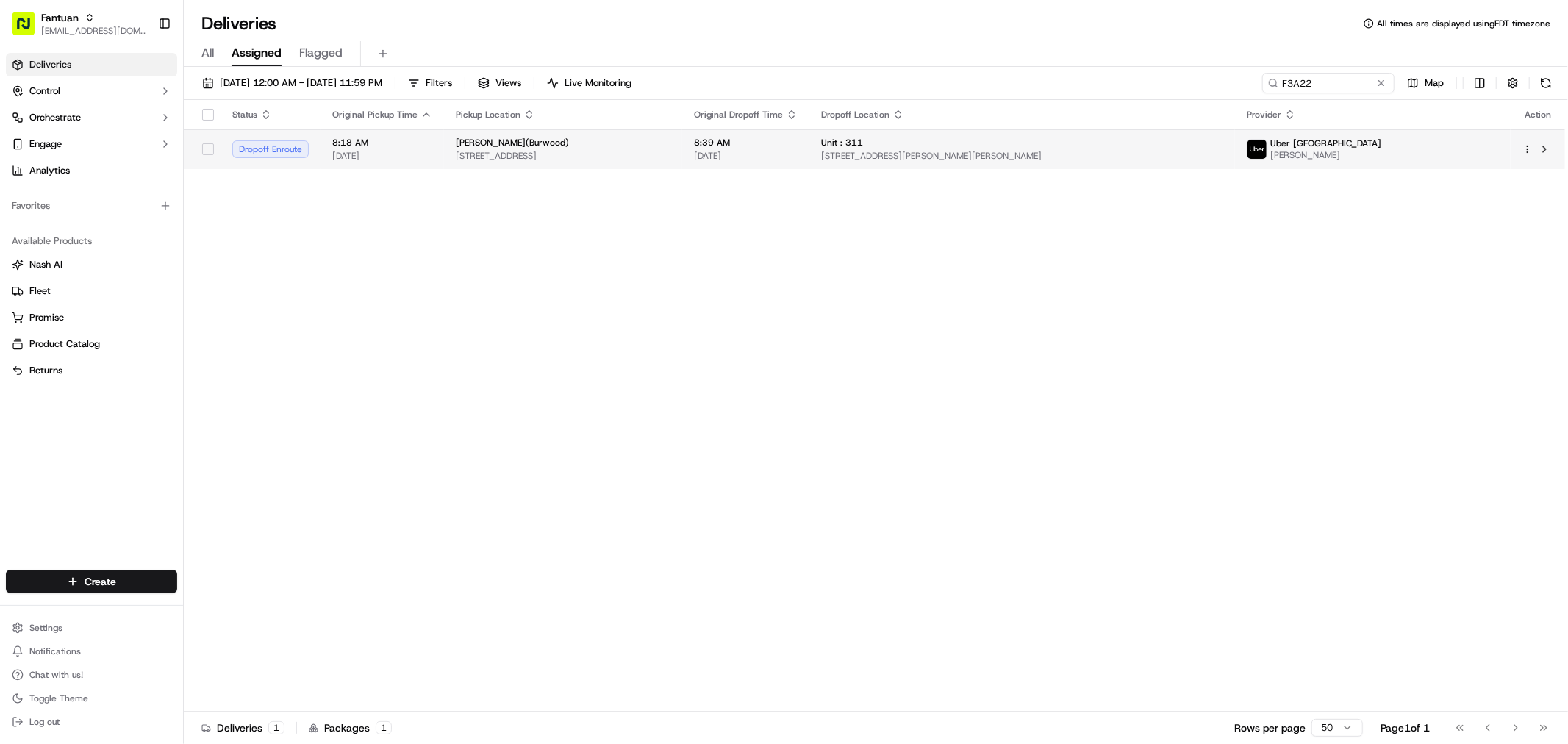
click at [1019, 161] on span "[STREET_ADDRESS][PERSON_NAME][PERSON_NAME]" at bounding box center [1022, 156] width 402 height 12
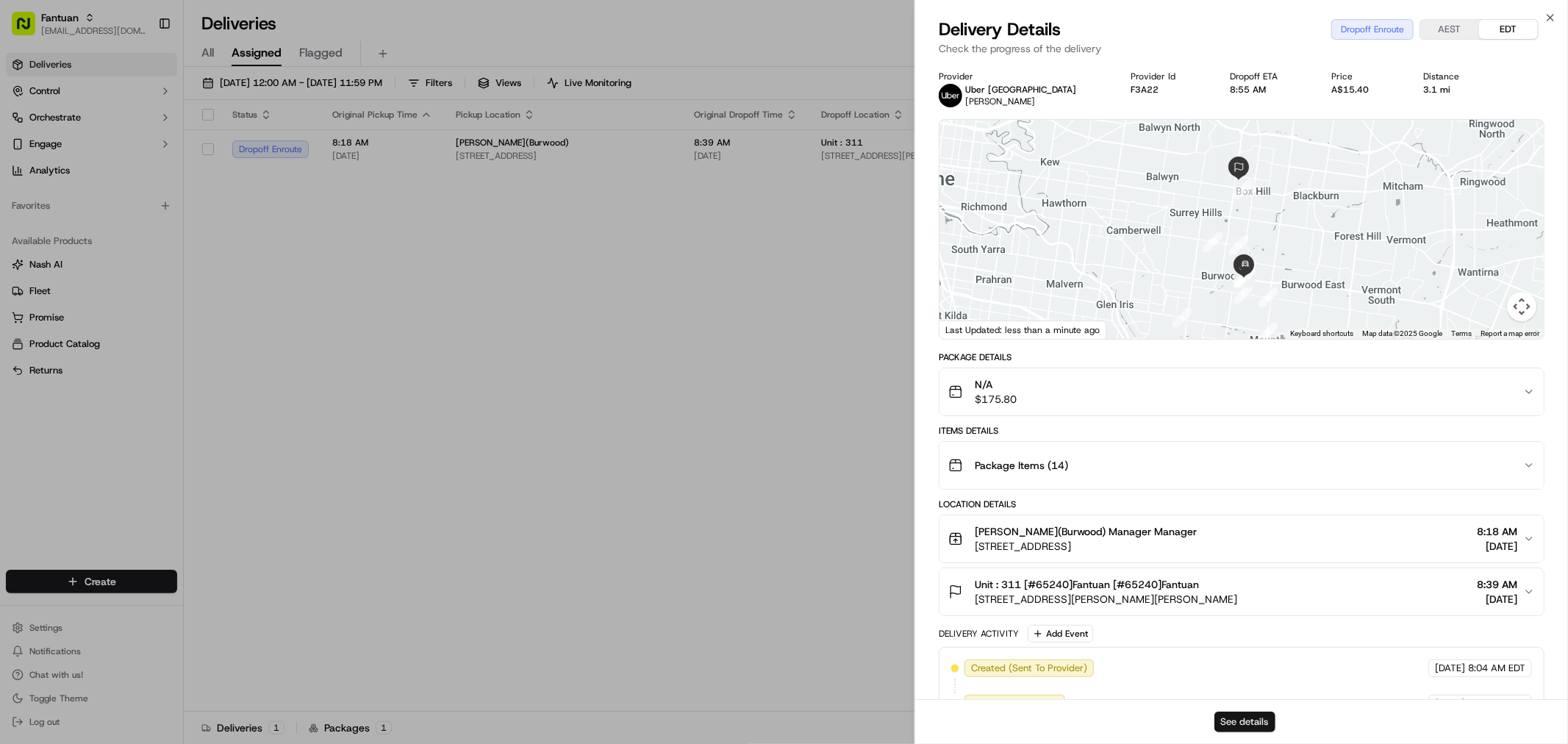
click at [1228, 725] on button "See details" at bounding box center [1245, 722] width 61 height 21
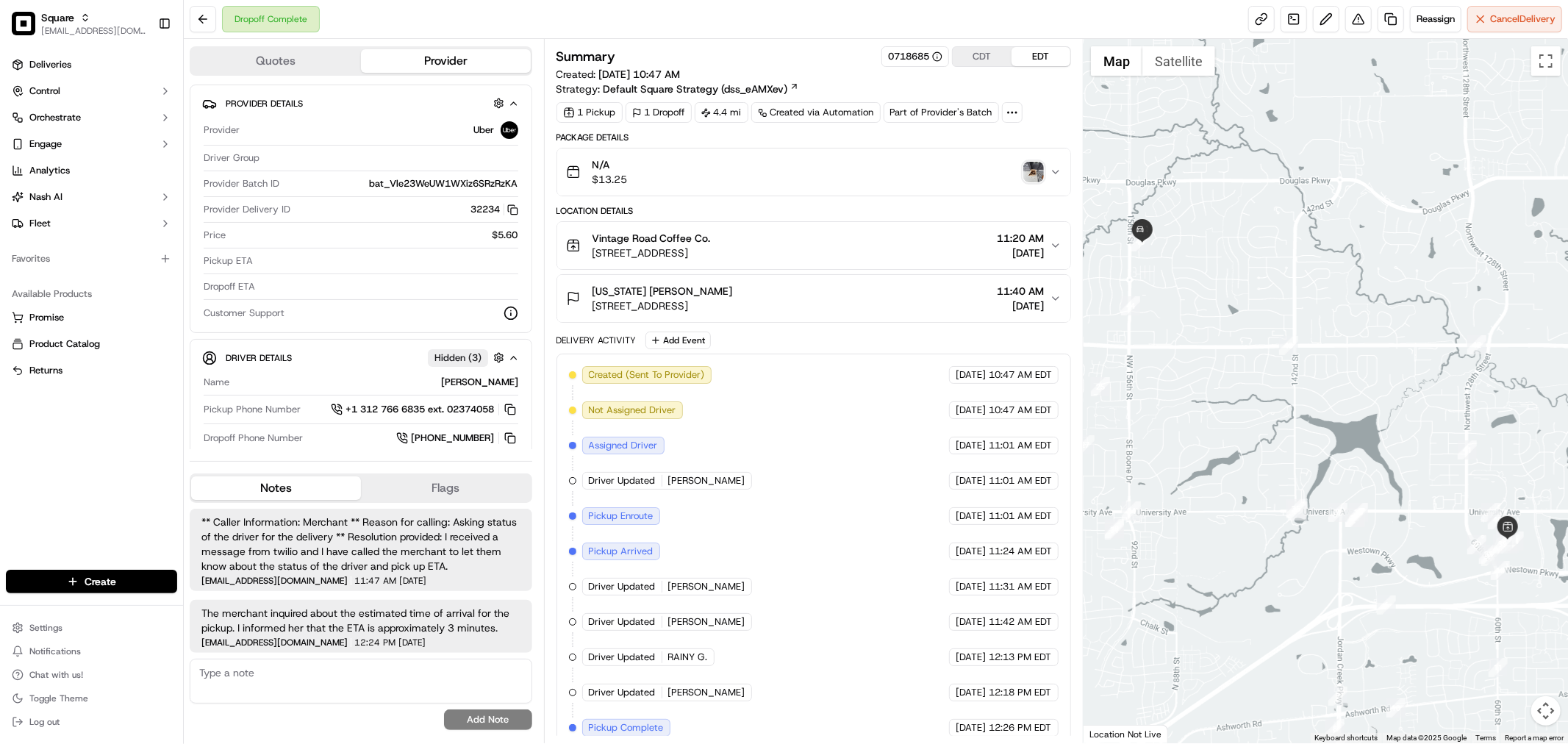
click at [1028, 174] on img "button" at bounding box center [1033, 172] width 21 height 21
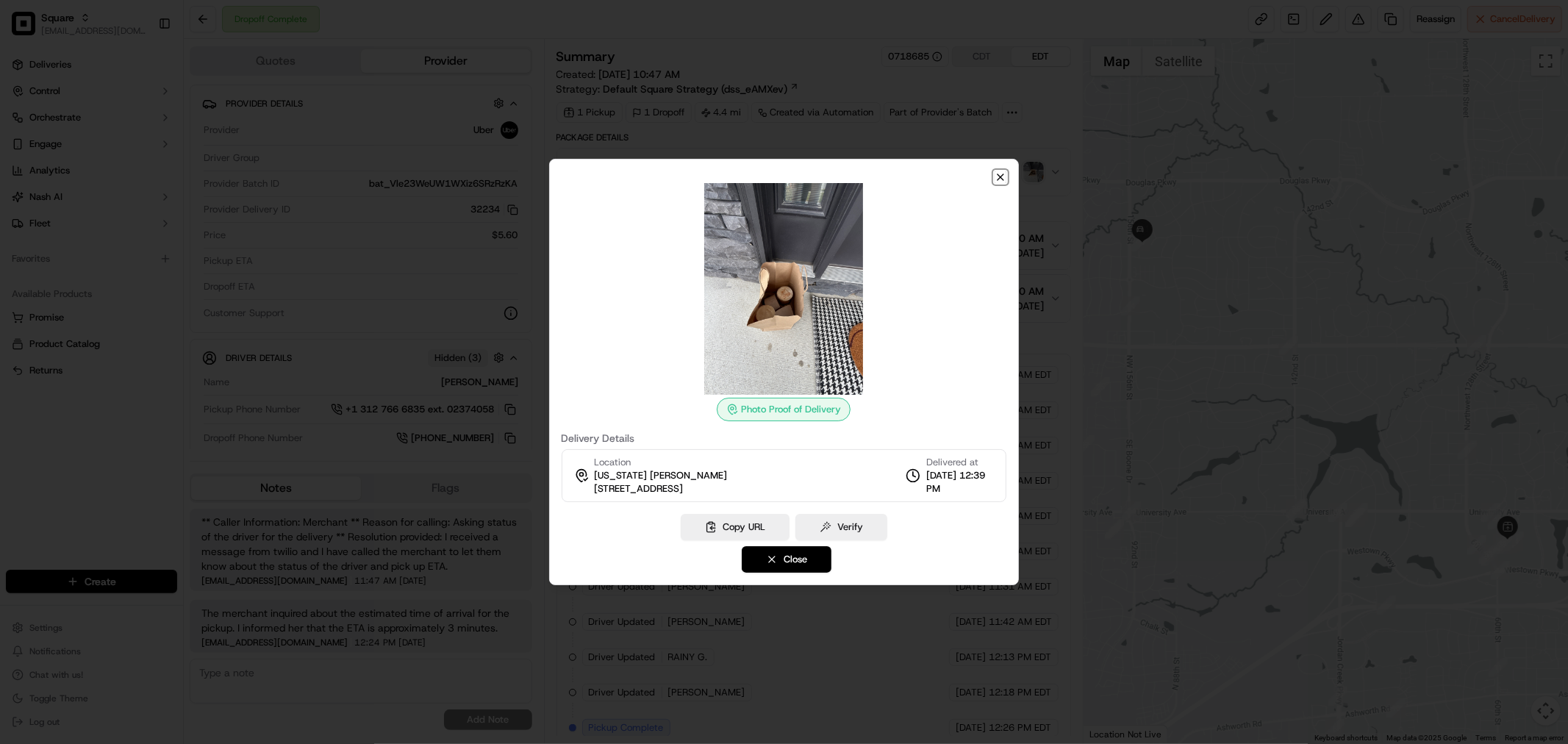
click at [1003, 178] on icon "button" at bounding box center [1000, 177] width 12 height 12
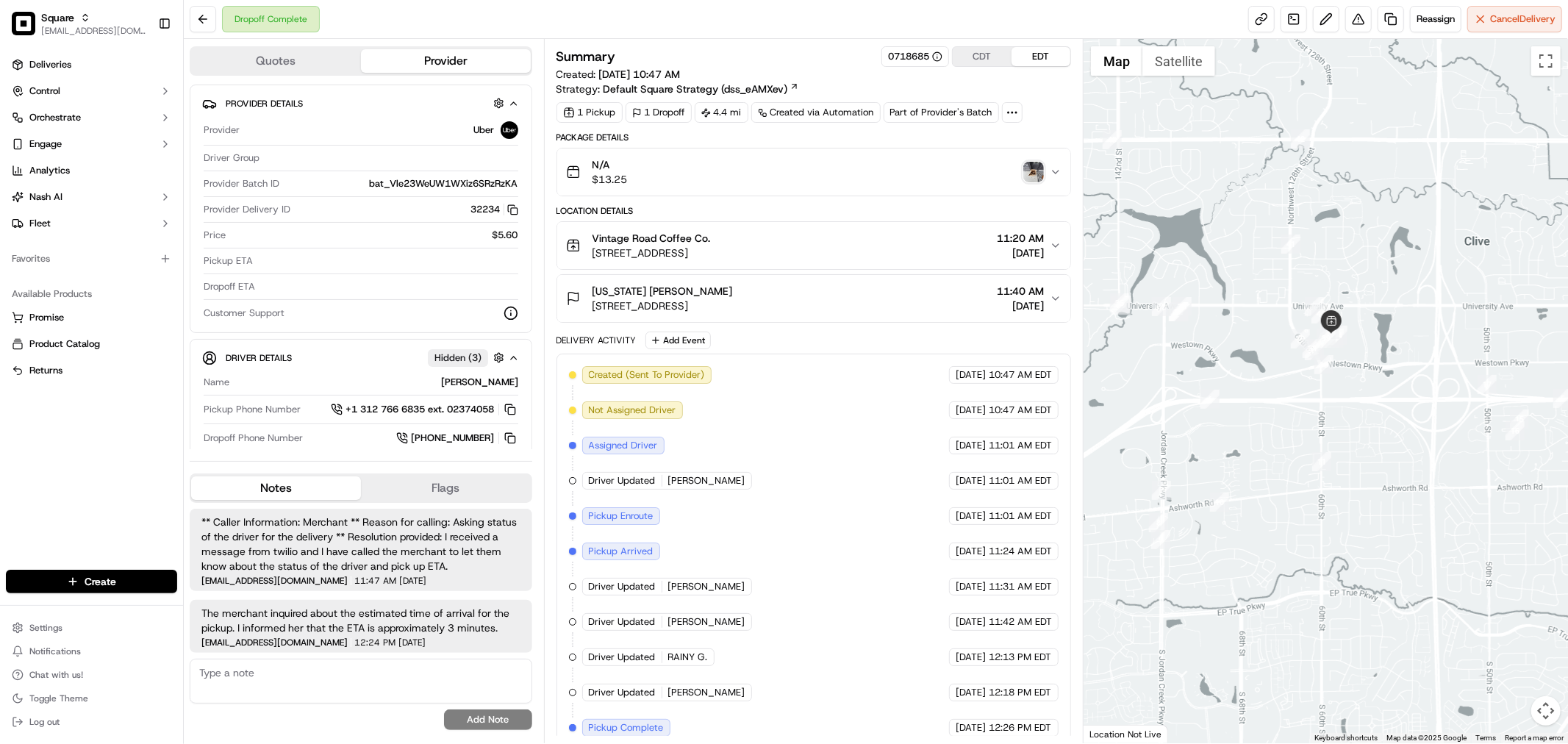
drag, startPoint x: 1391, startPoint y: 420, endPoint x: 1214, endPoint y: 213, distance: 272.4
click at [1214, 213] on div at bounding box center [1325, 391] width 485 height 704
drag, startPoint x: 1316, startPoint y: 317, endPoint x: 1245, endPoint y: 303, distance: 72.4
click at [1304, 303] on img "40" at bounding box center [1314, 312] width 19 height 19
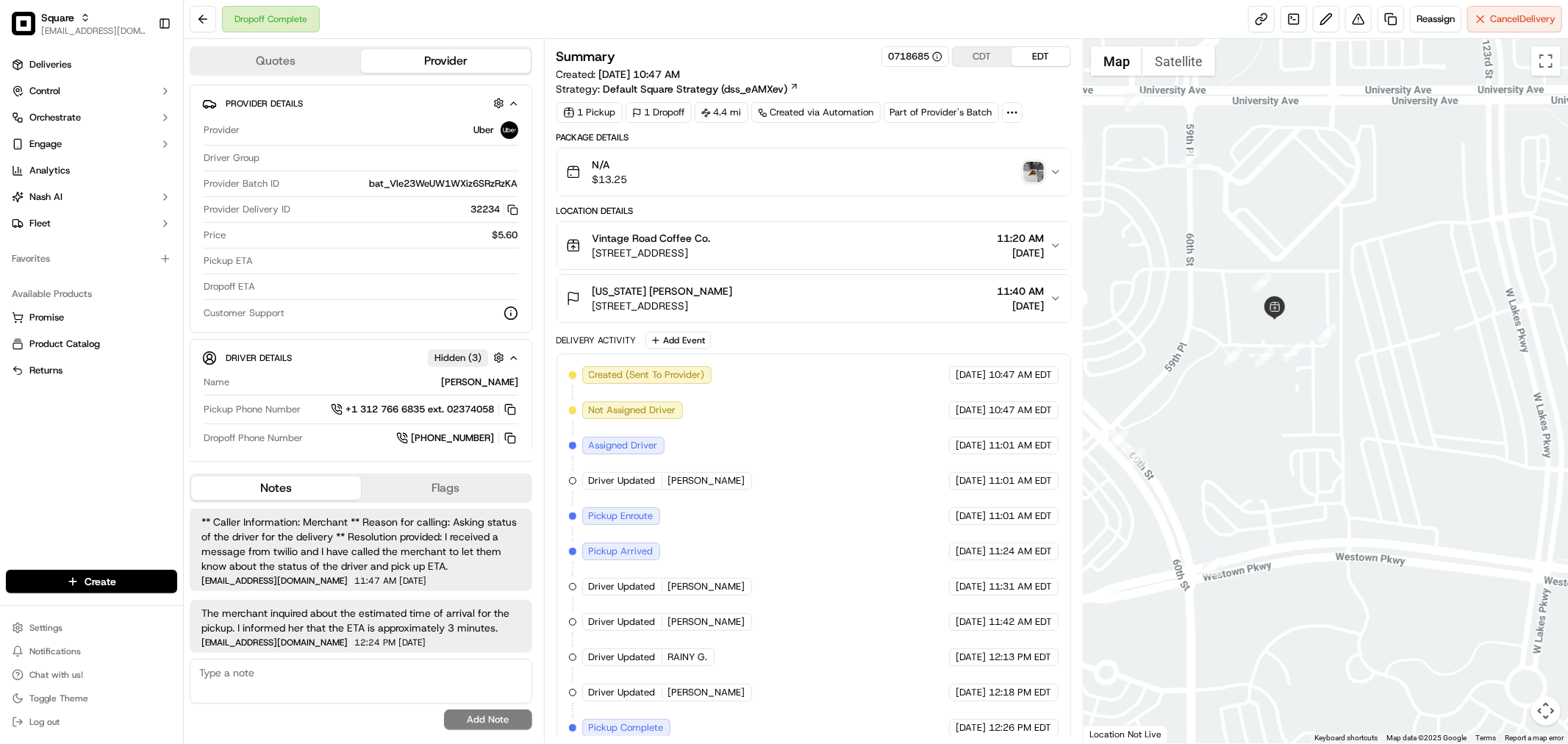
drag, startPoint x: 1341, startPoint y: 520, endPoint x: 1340, endPoint y: 419, distance: 101.0
click at [1340, 419] on div at bounding box center [1325, 391] width 485 height 704
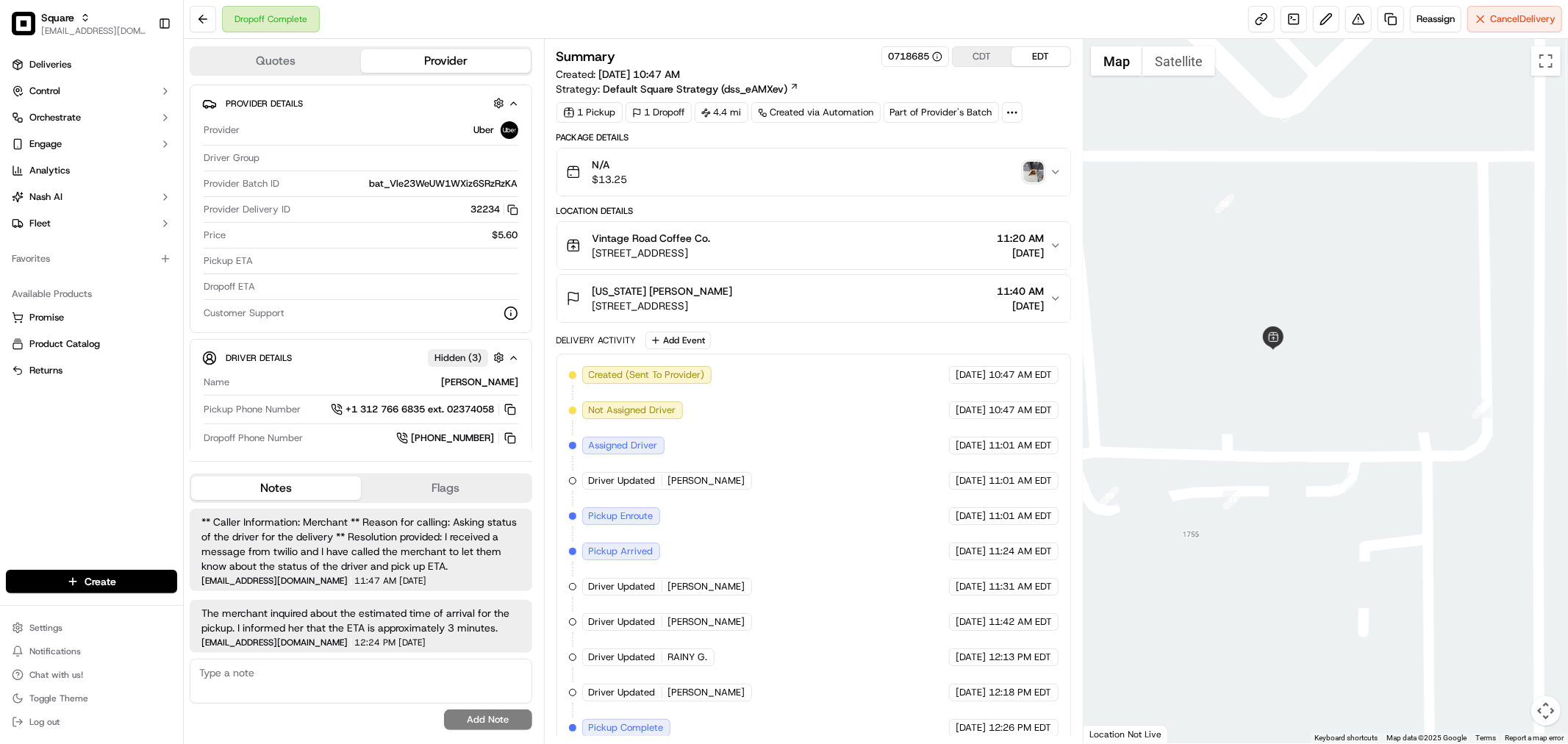
drag, startPoint x: 1325, startPoint y: 278, endPoint x: 1387, endPoint y: 278, distance: 62.0
click at [1387, 278] on div at bounding box center [1325, 391] width 485 height 704
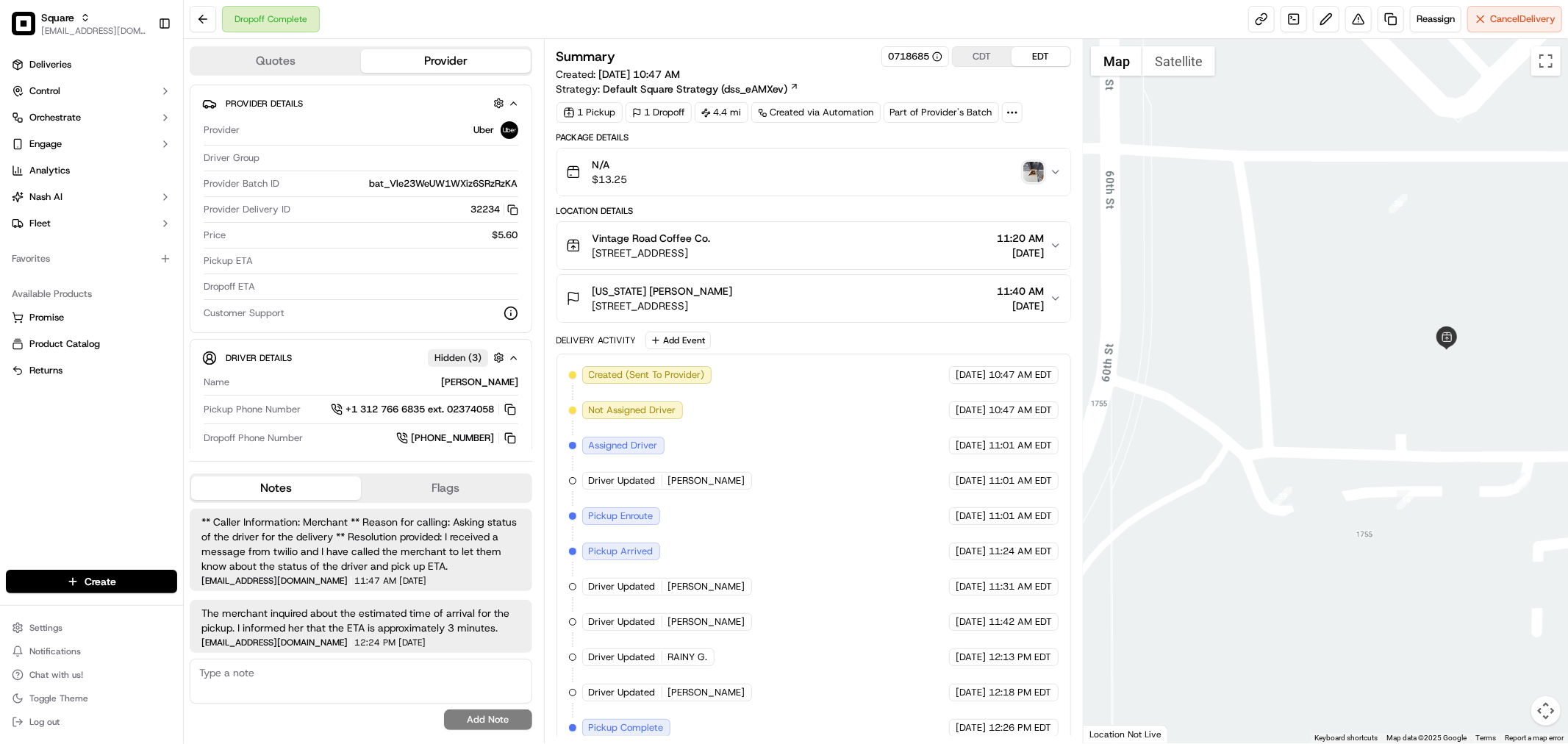
click at [888, 245] on div "Vintage Road Coffee Co. 1755 59th Pl, West Des Moines, IA 50266, USA 11:20 AM 0…" at bounding box center [808, 245] width 484 height 29
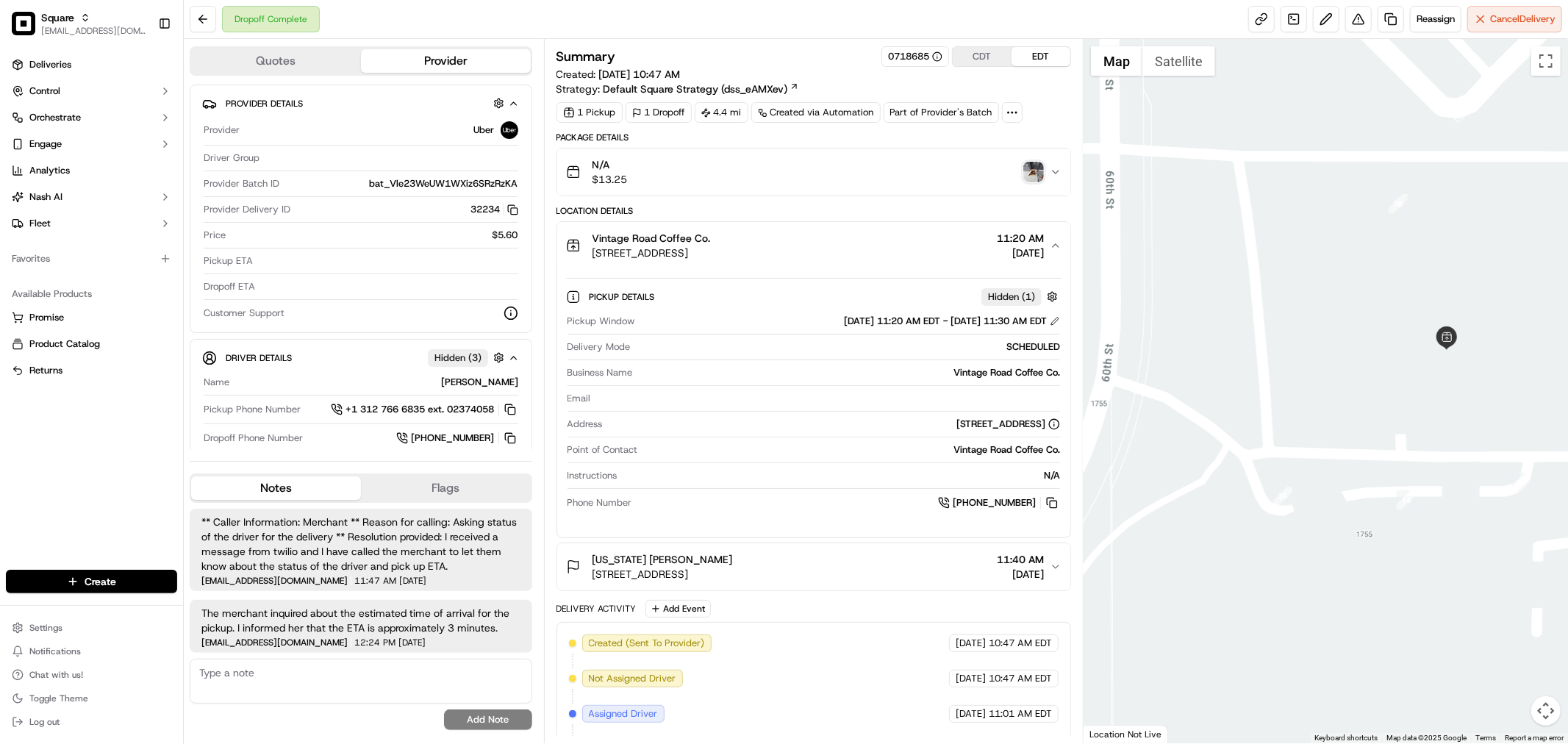
click at [890, 245] on div "Vintage Road Coffee Co. 1755 59th Pl, West Des Moines, IA 50266, USA 11:20 AM 0…" at bounding box center [808, 245] width 484 height 29
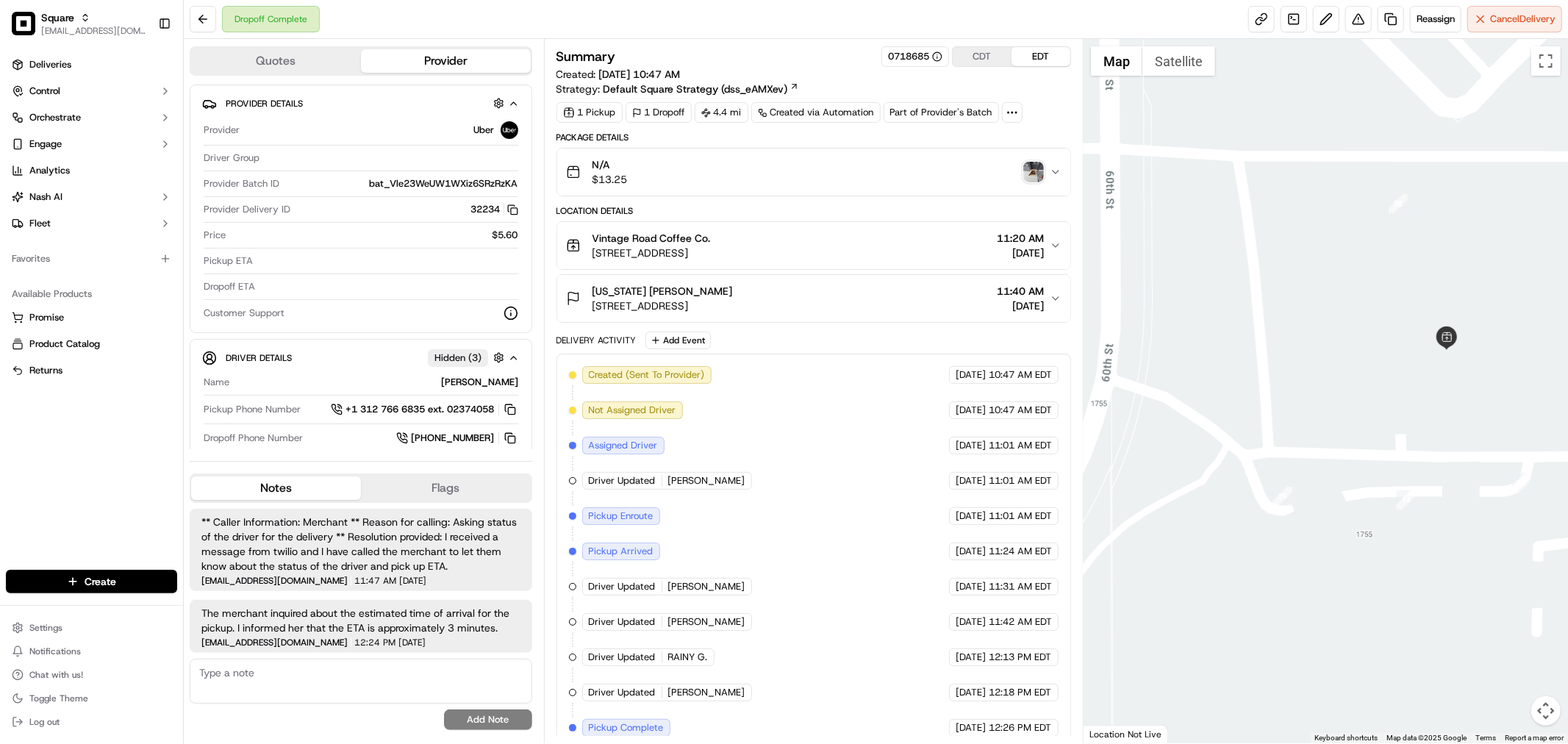
click at [1049, 128] on div "Summary 0718685 CDT EDT Created: 09/20/2025 10:47 AM Strategy: Default Square S…" at bounding box center [814, 450] width 515 height 809
click at [1387, 19] on link at bounding box center [1391, 19] width 27 height 27
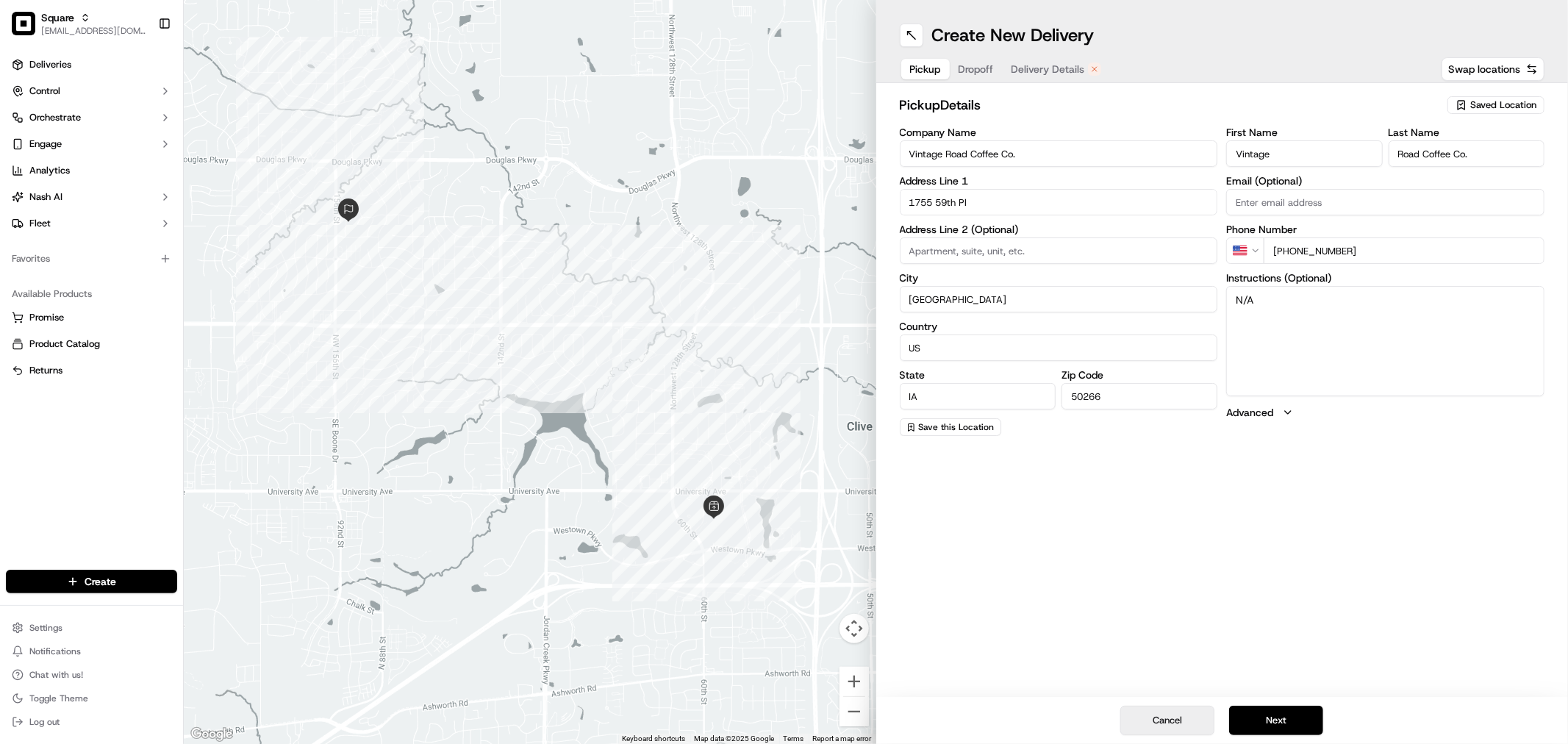
click at [1164, 722] on button "Cancel" at bounding box center [1167, 721] width 94 height 29
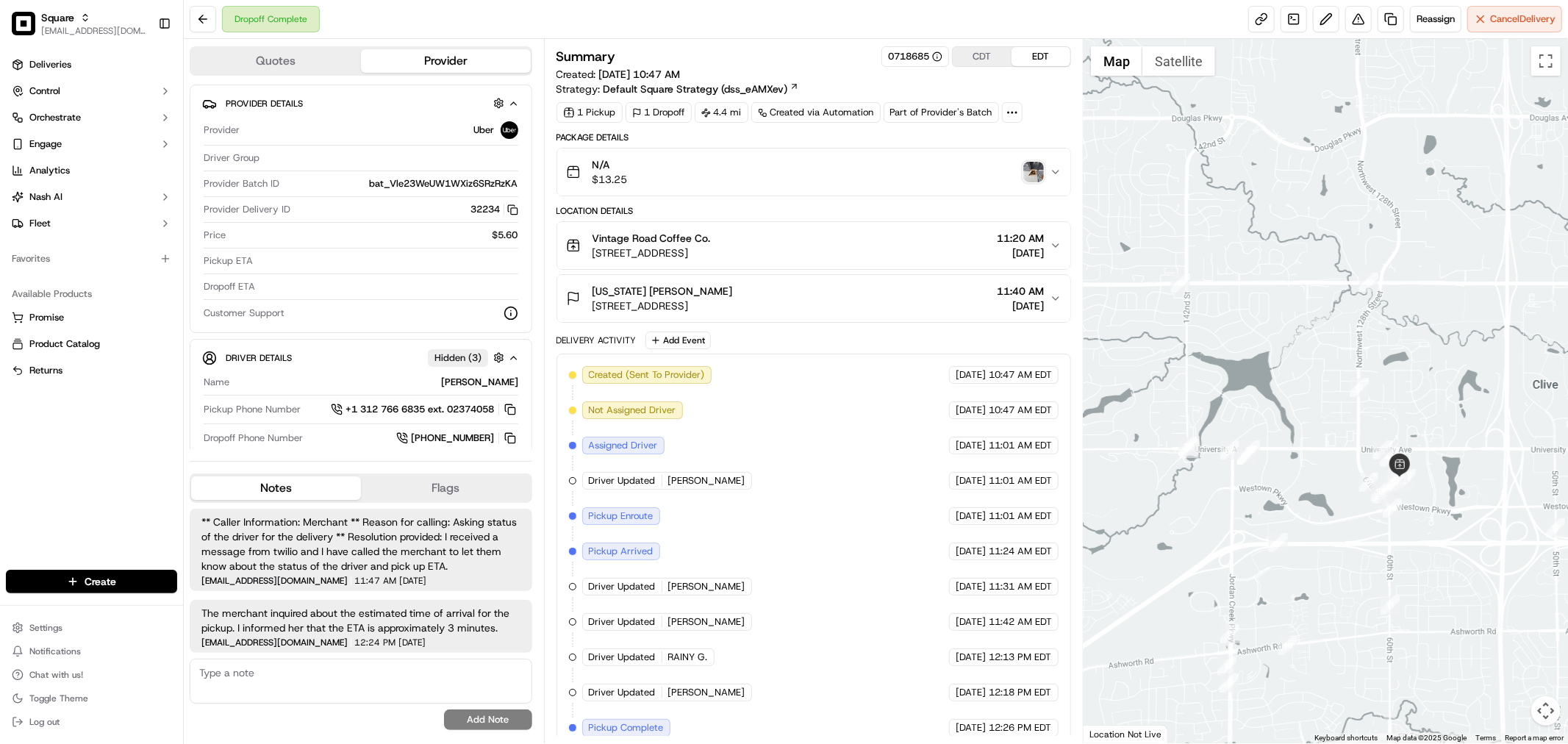
drag, startPoint x: 1406, startPoint y: 546, endPoint x: 1296, endPoint y: 483, distance: 126.8
click at [1296, 483] on div at bounding box center [1325, 391] width 485 height 704
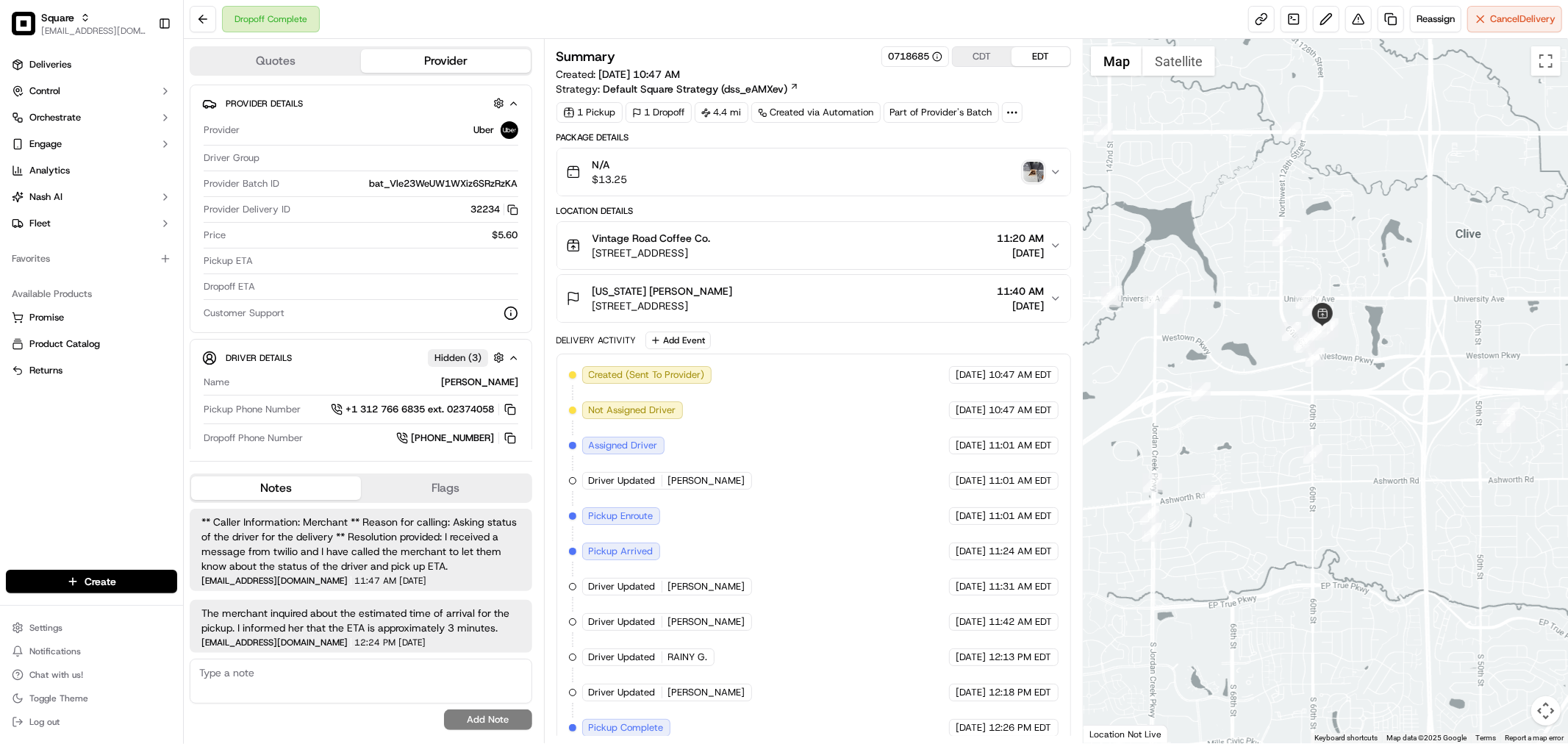
drag, startPoint x: 1403, startPoint y: 509, endPoint x: 1328, endPoint y: 357, distance: 169.5
click at [1328, 357] on div at bounding box center [1325, 391] width 485 height 704
click at [1055, 240] on icon "button" at bounding box center [1055, 245] width 12 height 12
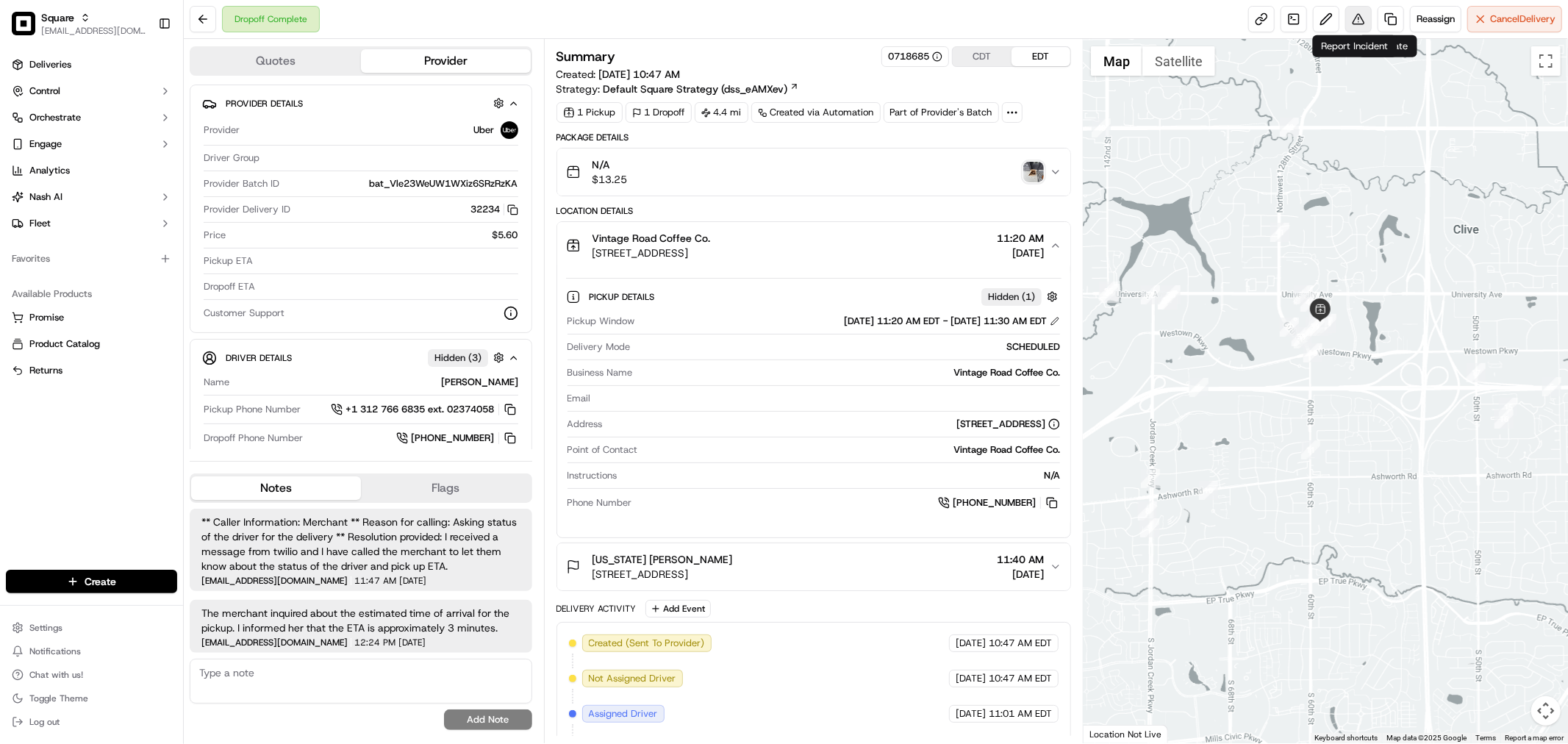
click at [1351, 23] on button at bounding box center [1358, 19] width 27 height 27
click at [1383, 19] on link at bounding box center [1391, 19] width 27 height 27
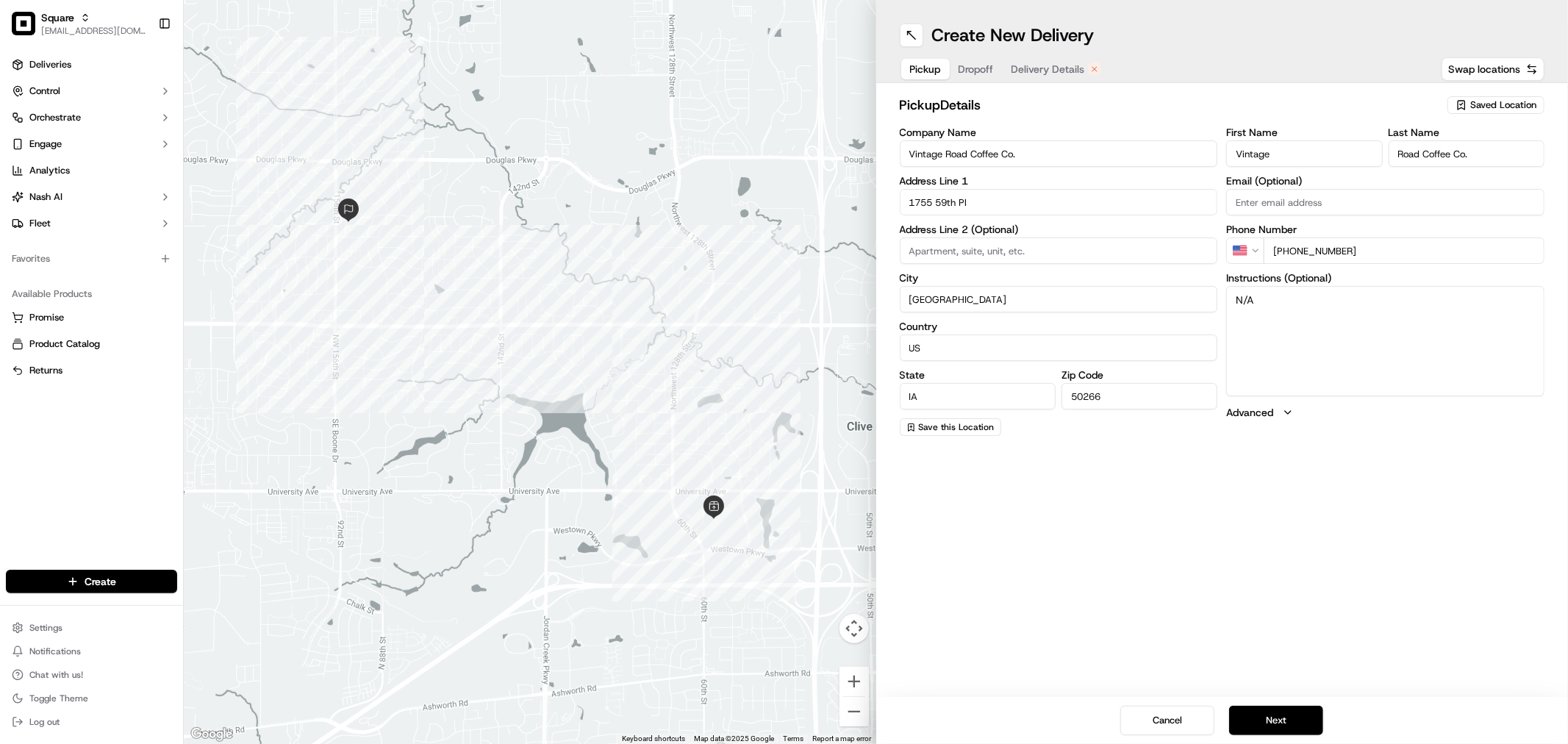
click at [985, 72] on span "Dropoff" at bounding box center [976, 69] width 35 height 15
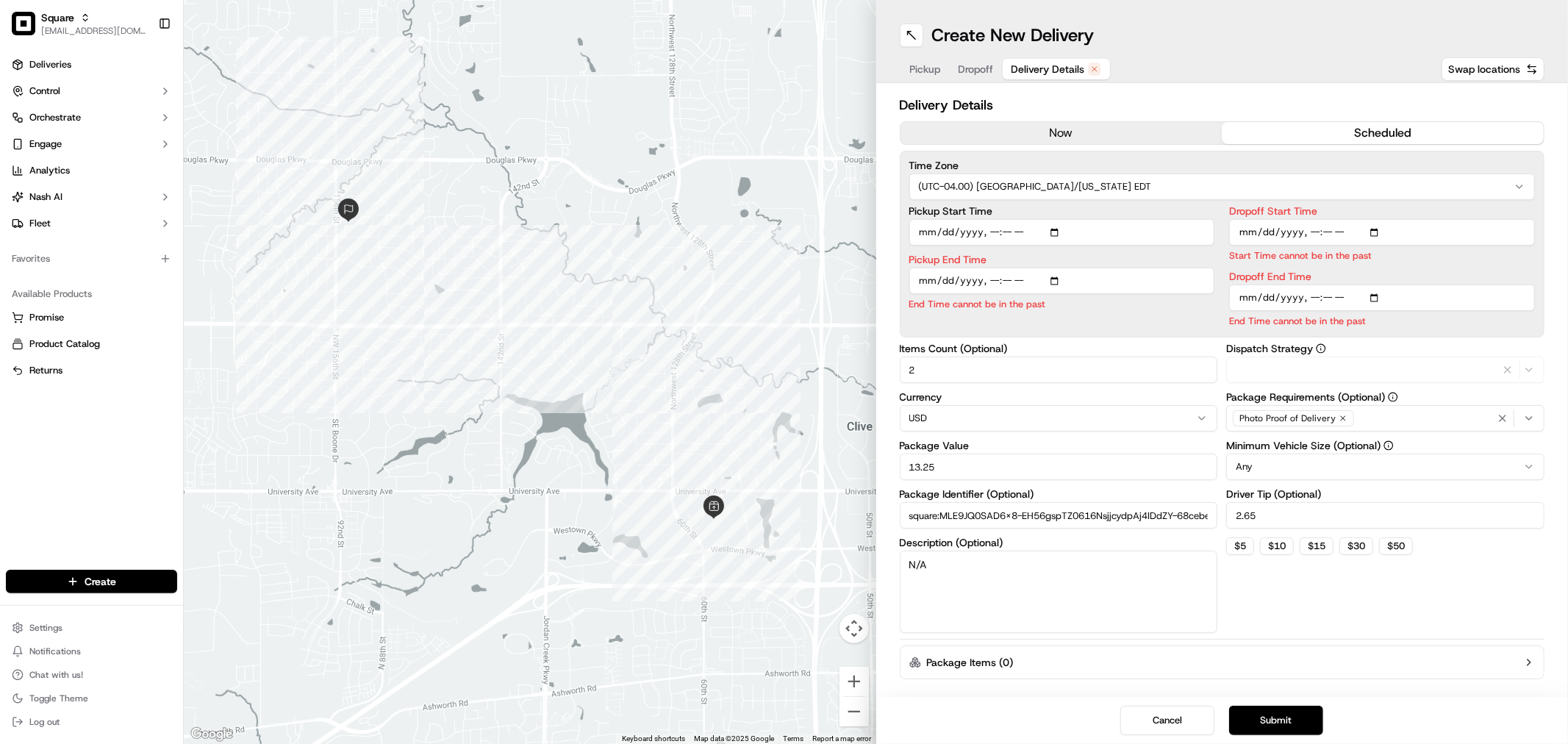
click at [1049, 62] on span "Delivery Details" at bounding box center [1048, 69] width 73 height 15
click at [930, 66] on span "Pickup" at bounding box center [925, 69] width 31 height 15
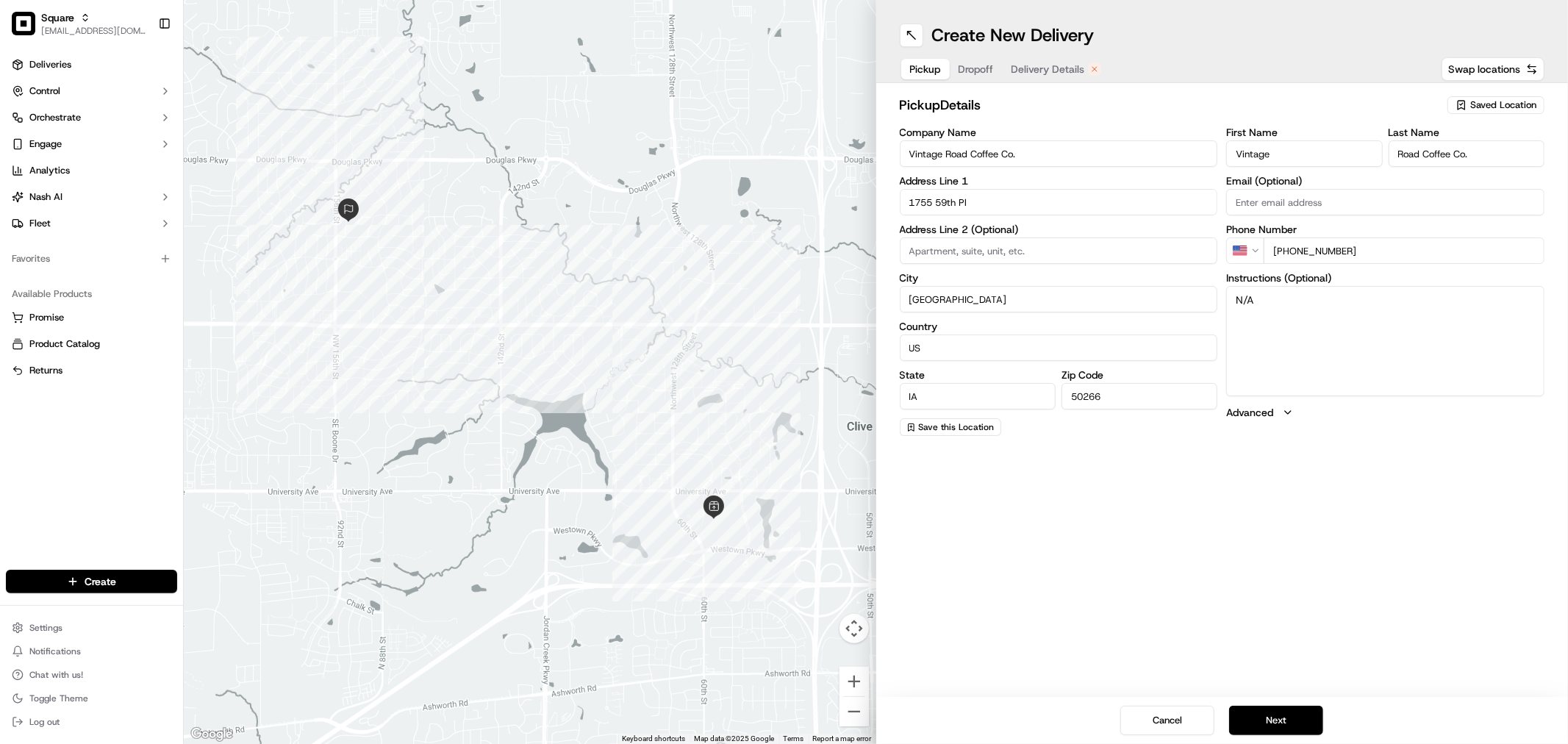
click at [65, 466] on div "Deliveries Control Orchestrate Engage Analytics Nash AI Fleet Favorites Availab…" at bounding box center [91, 302] width 183 height 511
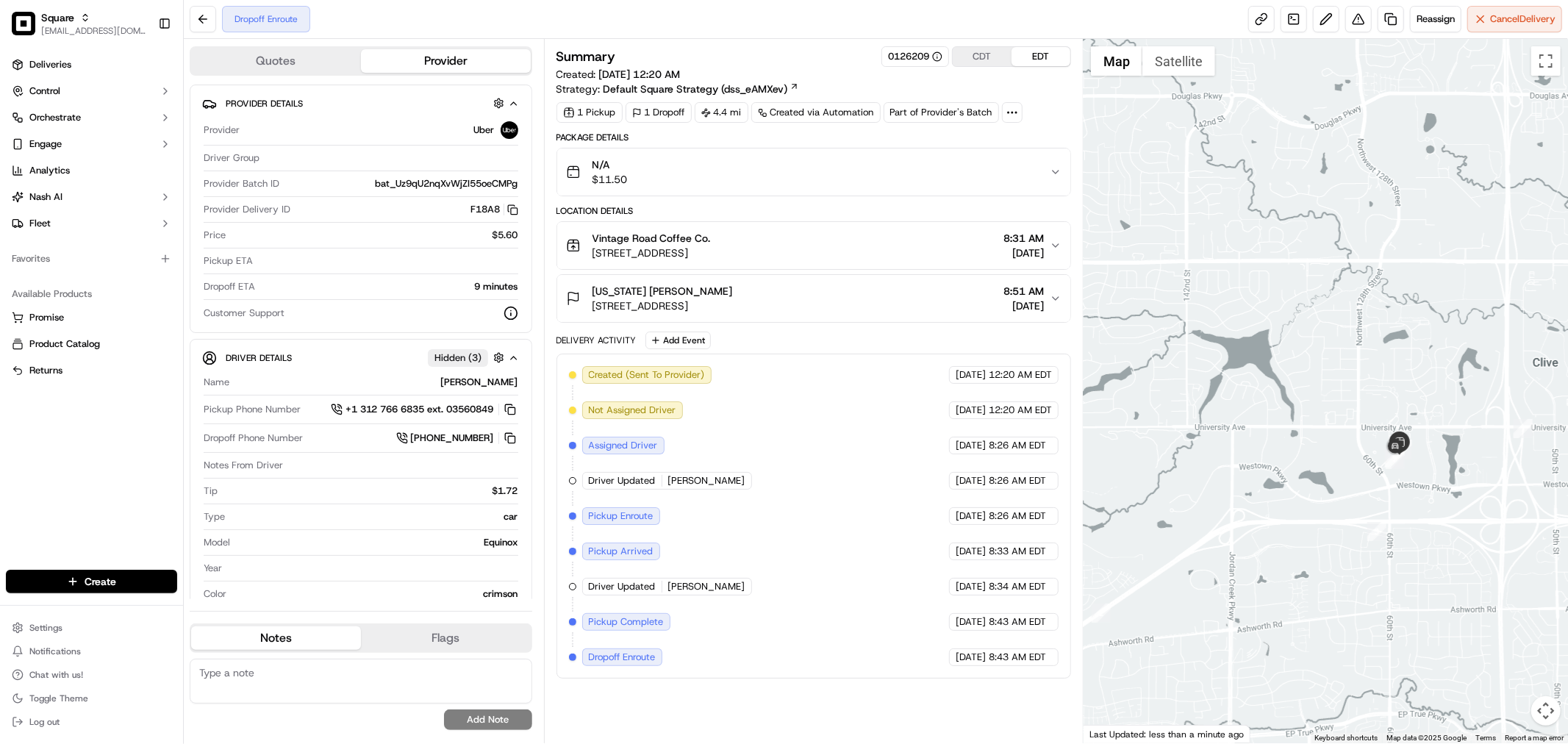
drag, startPoint x: 1340, startPoint y: 349, endPoint x: 1231, endPoint y: 263, distance: 138.8
click at [1231, 263] on div at bounding box center [1325, 391] width 485 height 704
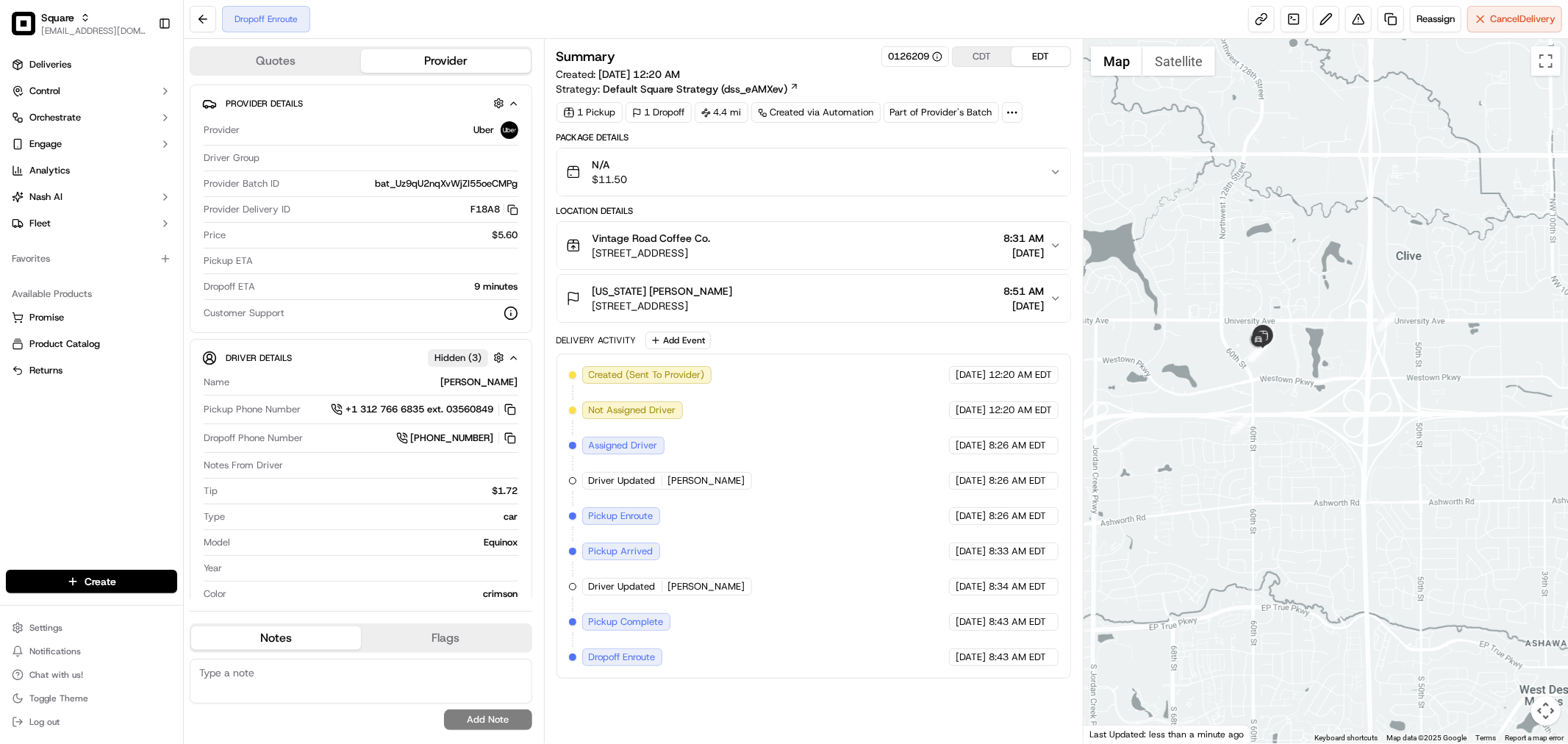
drag, startPoint x: 1339, startPoint y: 399, endPoint x: 1199, endPoint y: 286, distance: 179.9
click at [1199, 286] on div at bounding box center [1325, 391] width 485 height 704
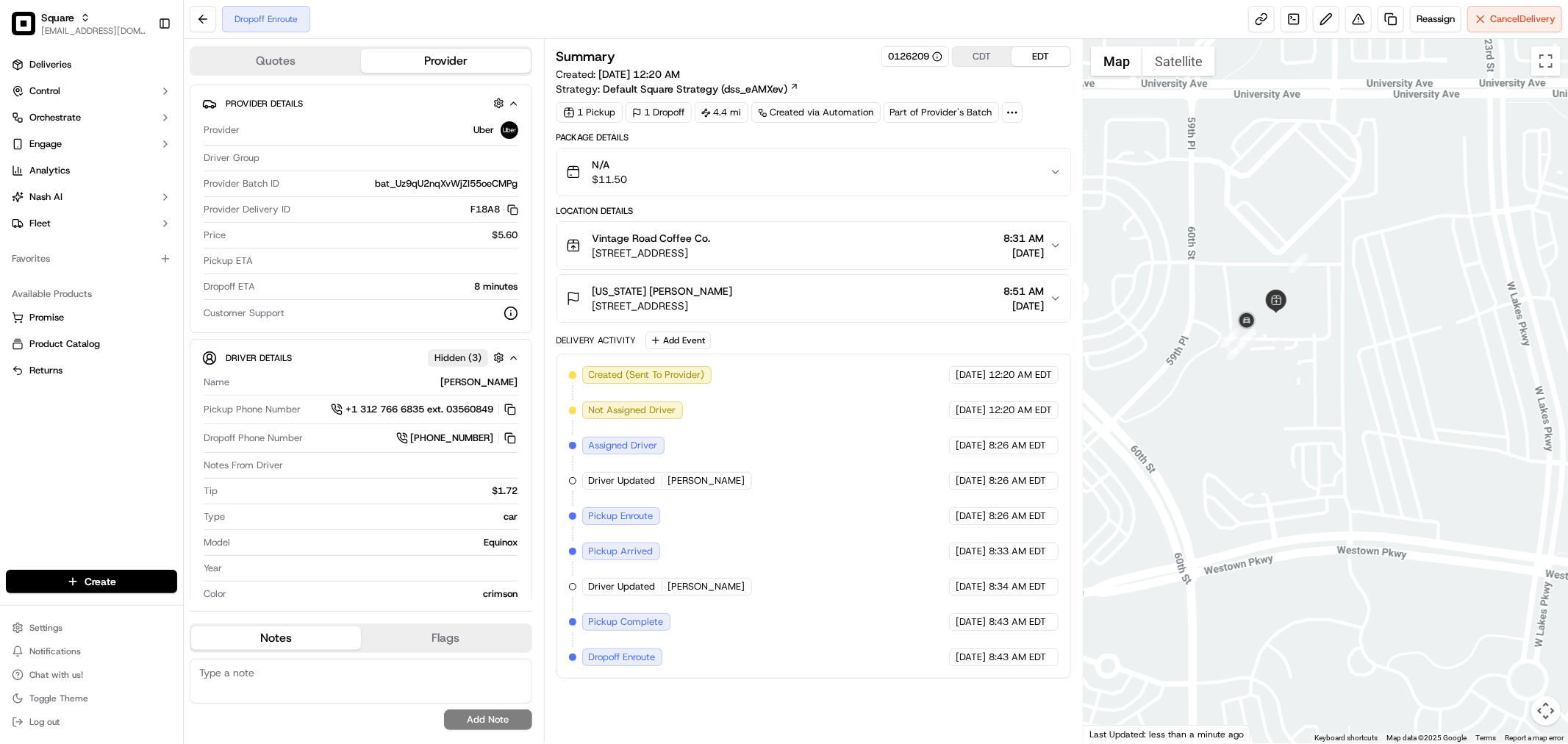
drag, startPoint x: 1244, startPoint y: 328, endPoint x: 1261, endPoint y: 344, distance: 23.3
click at [1261, 344] on div at bounding box center [1325, 391] width 485 height 704
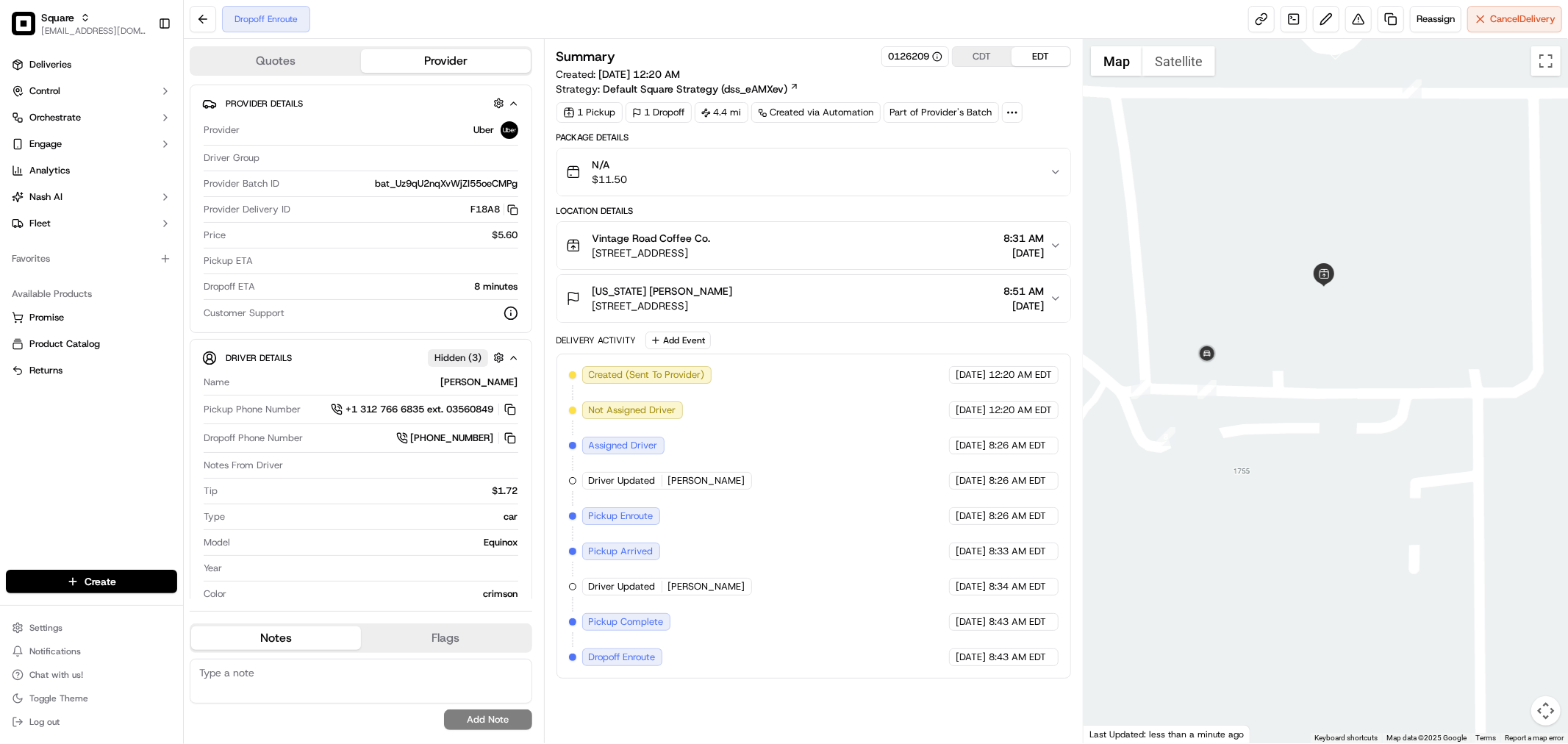
drag, startPoint x: 1278, startPoint y: 333, endPoint x: 1326, endPoint y: 368, distance: 59.4
click at [1326, 368] on div at bounding box center [1325, 391] width 485 height 704
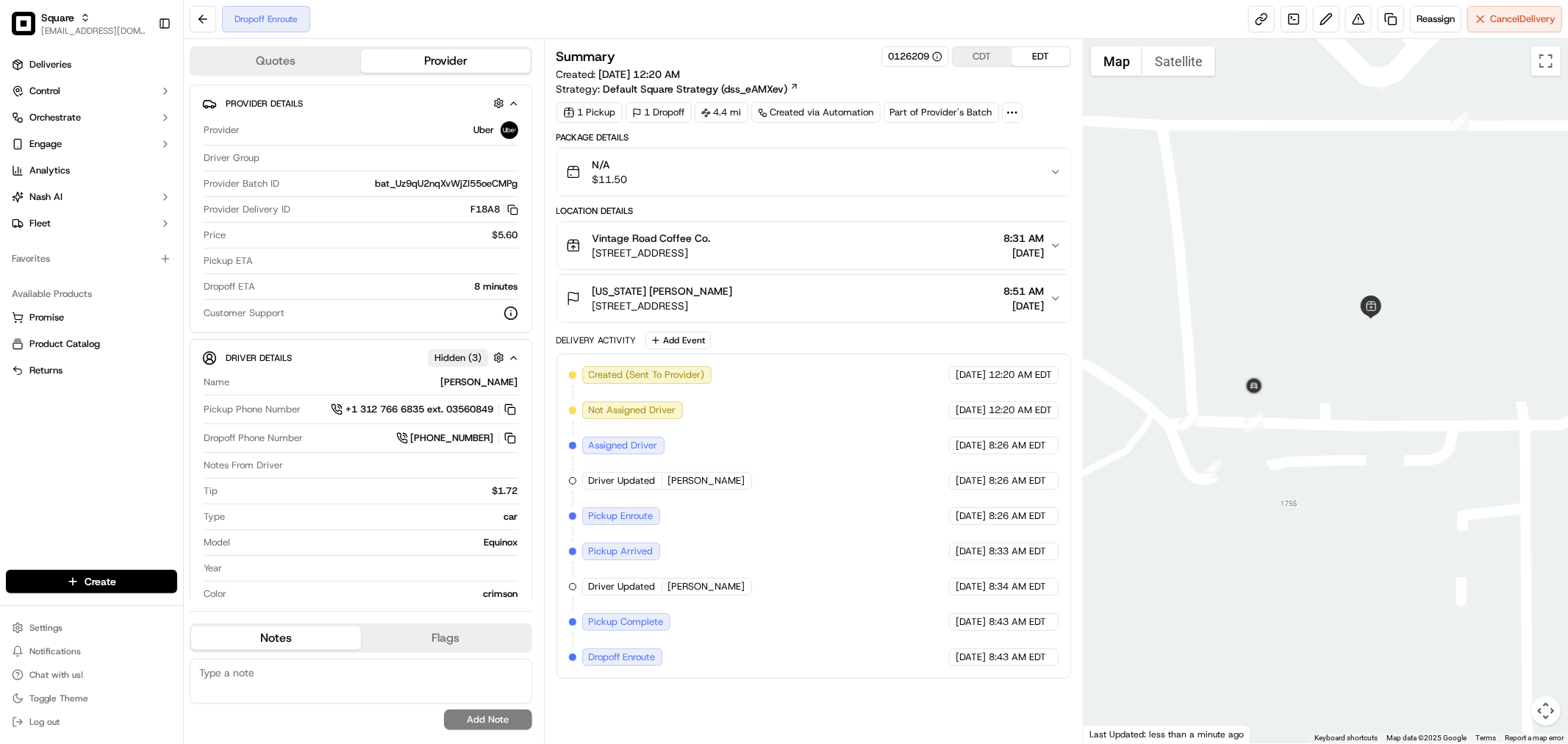
drag, startPoint x: 1296, startPoint y: 316, endPoint x: 1328, endPoint y: 336, distance: 37.7
click at [1328, 336] on div at bounding box center [1325, 391] width 485 height 704
click at [964, 49] on button "CDT" at bounding box center [982, 56] width 59 height 19
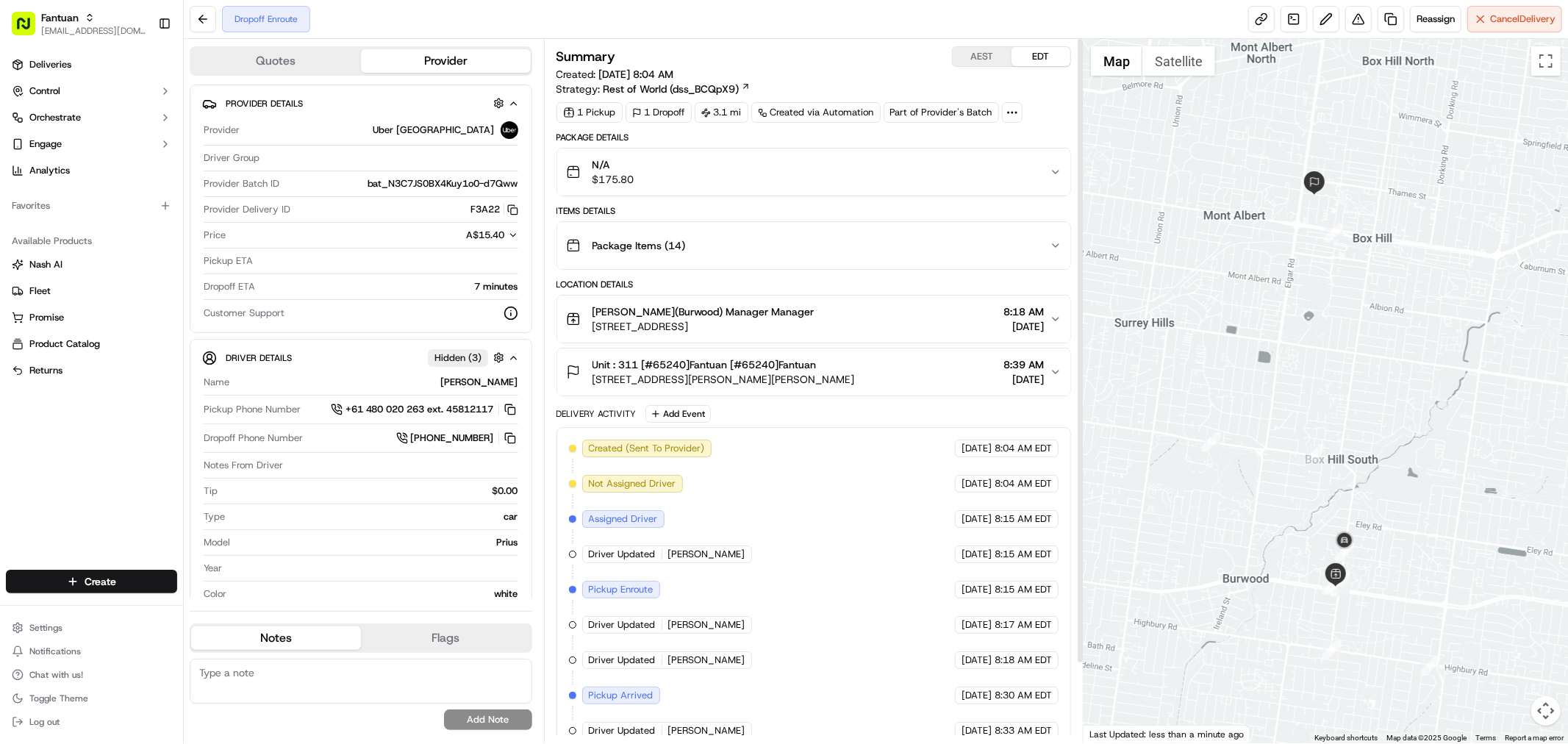
click at [986, 62] on button "AEST" at bounding box center [982, 56] width 59 height 19
